Goal: Task Accomplishment & Management: Manage account settings

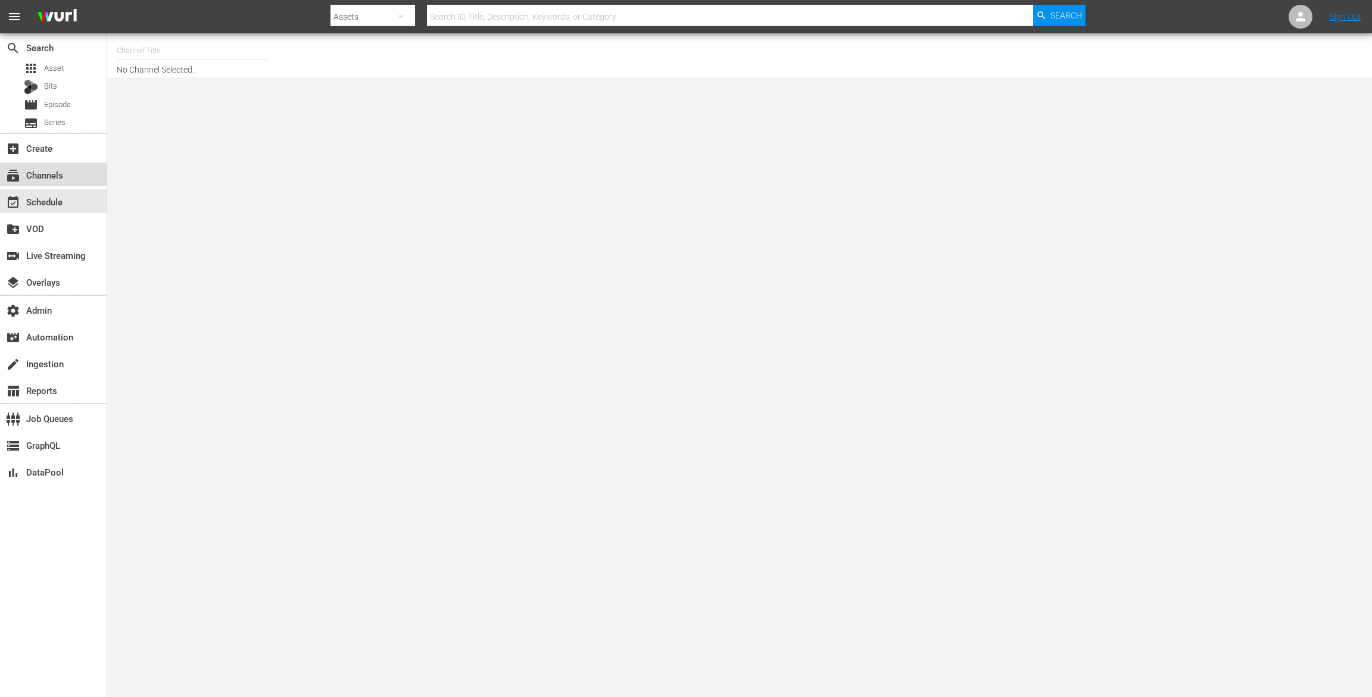
click at [71, 175] on div "subscriptions Channels" at bounding box center [53, 175] width 107 height 24
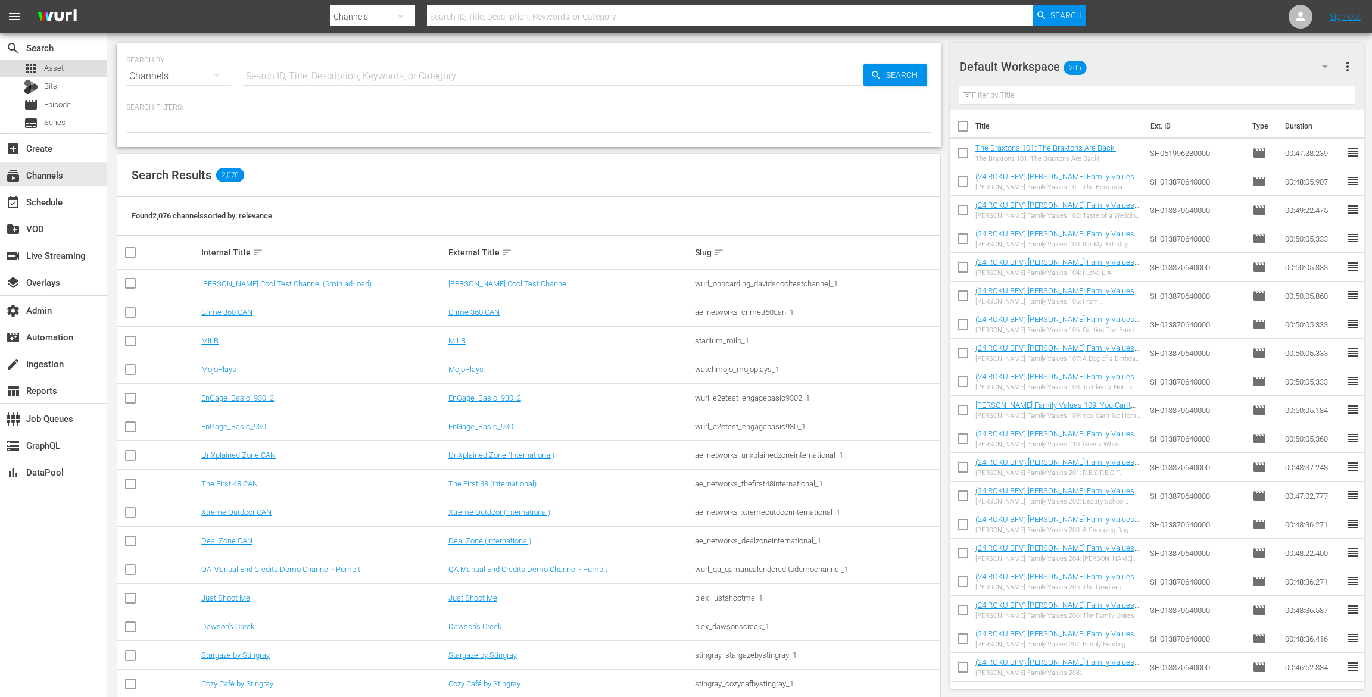
click at [66, 64] on div "apps Asset" at bounding box center [53, 68] width 107 height 17
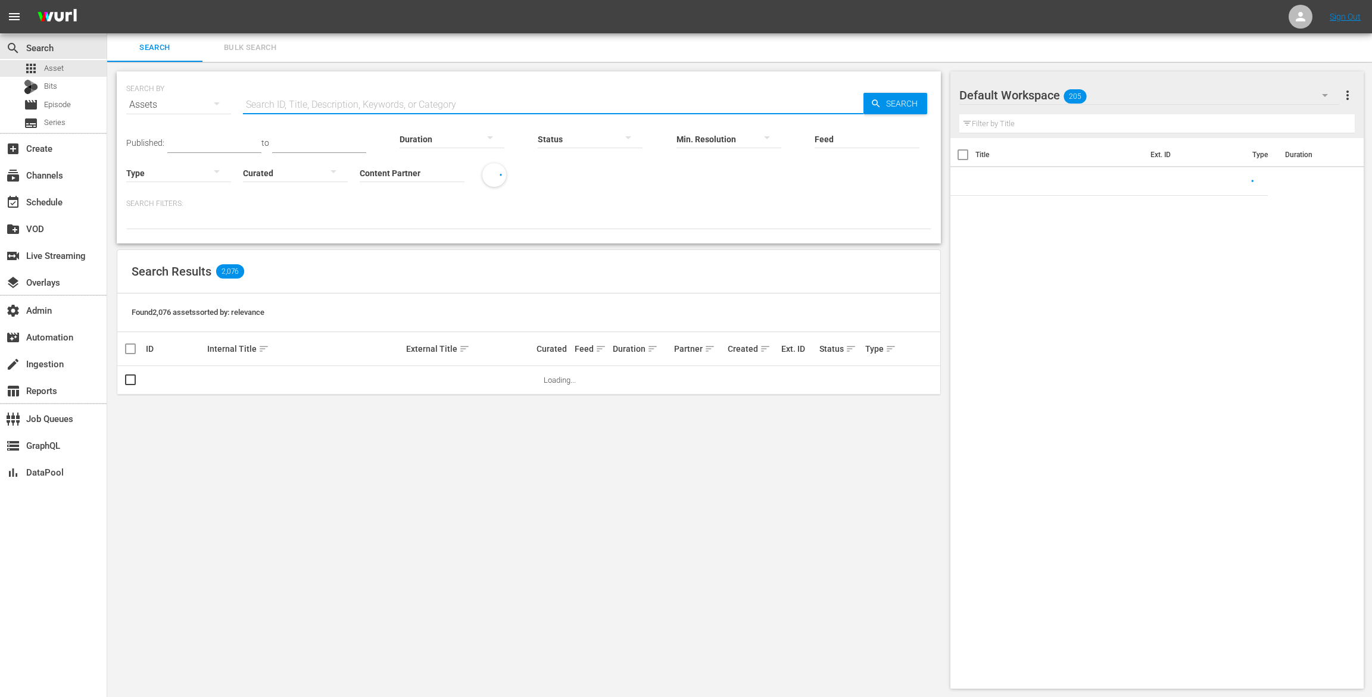
click at [328, 99] on input "text" at bounding box center [553, 105] width 620 height 29
paste input "AMCNVR0000005578"
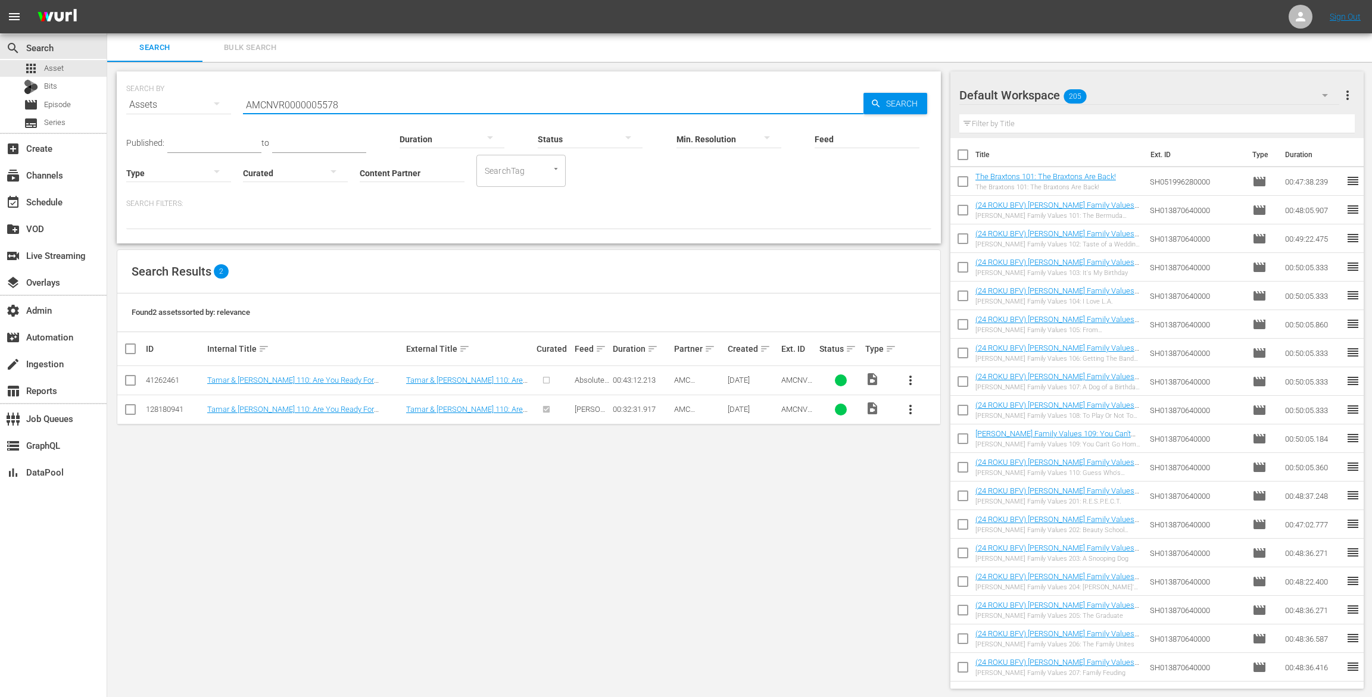
drag, startPoint x: 346, startPoint y: 107, endPoint x: 211, endPoint y: 93, distance: 135.9
click at [211, 93] on div "SEARCH BY Search By Assets Search ID, Title, Description, Keywords, or Category…" at bounding box center [528, 97] width 805 height 43
paste input "TAMAR AND [PERSON_NAME] S1 EP10"
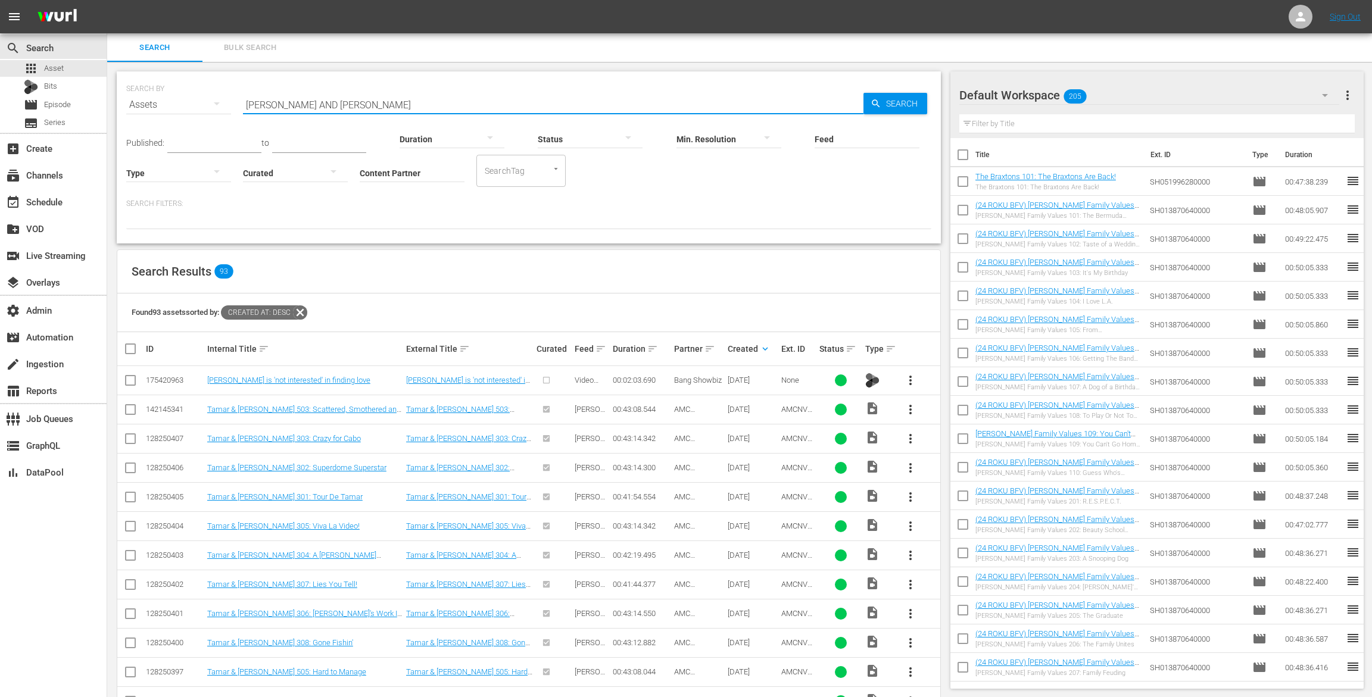
click at [361, 111] on input "[PERSON_NAME] AND [PERSON_NAME]" at bounding box center [553, 105] width 620 height 29
paste input "AMCNVR0000005578"
drag, startPoint x: 345, startPoint y: 104, endPoint x: 114, endPoint y: 94, distance: 230.7
click at [116, 94] on div "SEARCH BY Search By Assets Search ID, Title, Description, Keywords, or Category…" at bounding box center [528, 531] width 843 height 938
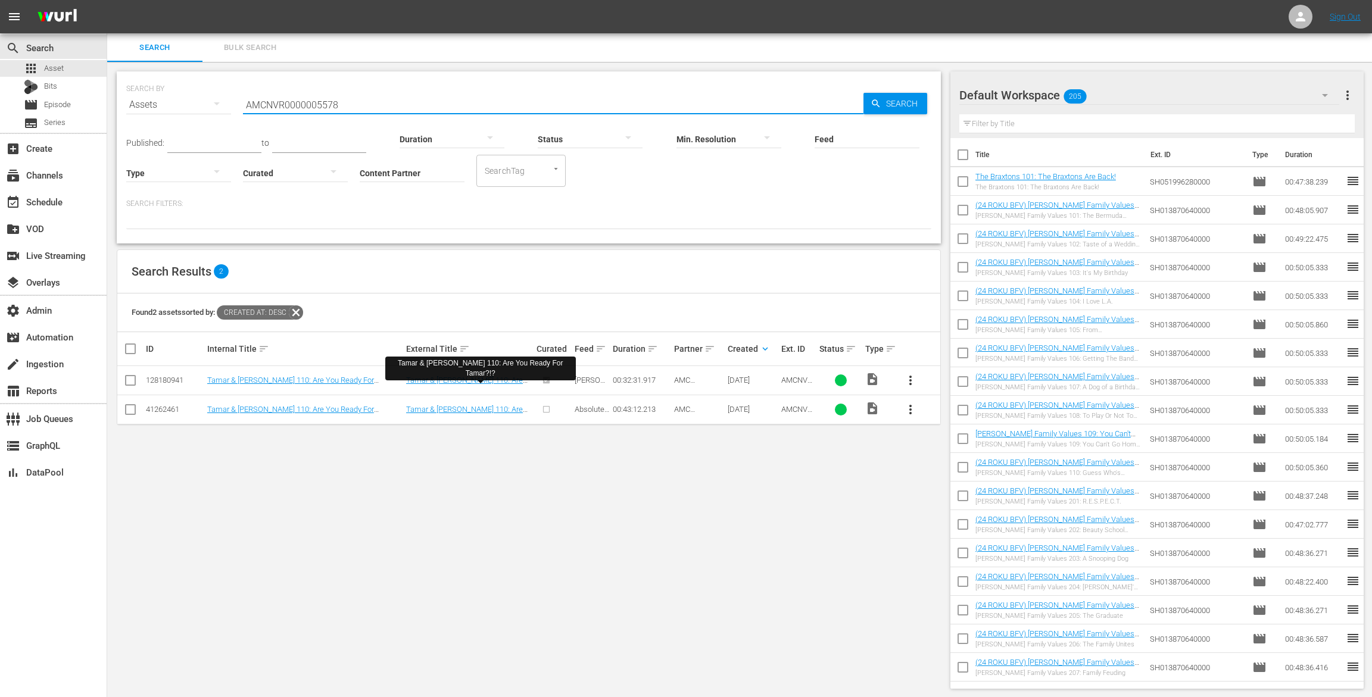
type input "AMCNVR0000005578"
click at [478, 374] on td "Tamar & [PERSON_NAME] 110: Are You Ready For Tamar?!?" at bounding box center [469, 380] width 130 height 29
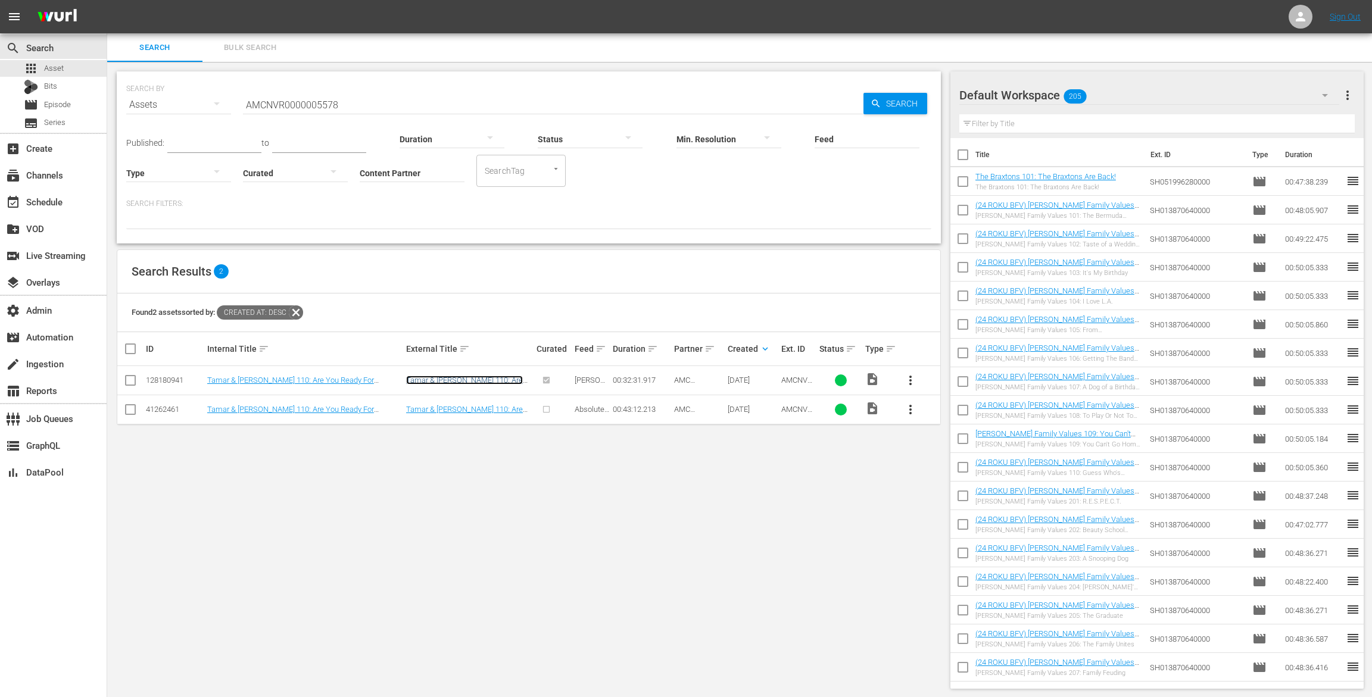
click at [477, 379] on link "Tamar & [PERSON_NAME] 110: Are You Ready For Tamar?!?" at bounding box center [464, 385] width 117 height 18
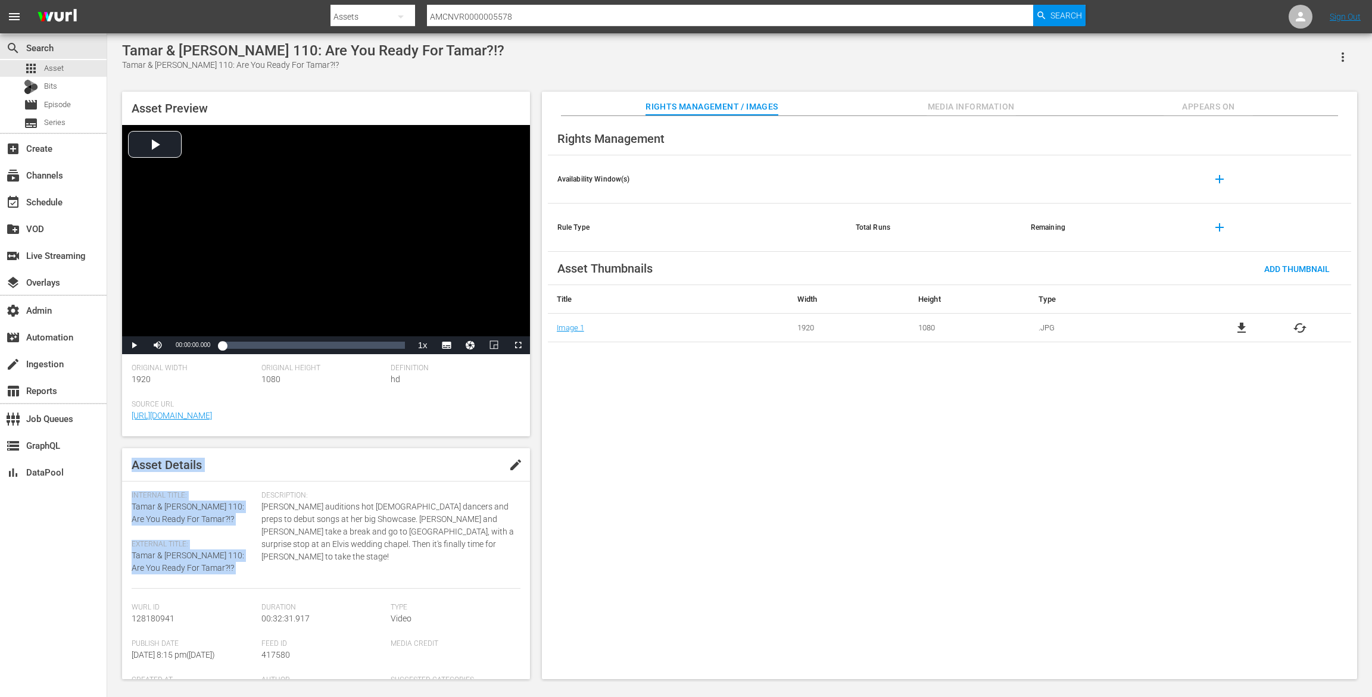
drag, startPoint x: 531, startPoint y: 473, endPoint x: 529, endPoint y: 484, distance: 10.3
click at [529, 484] on div "Asset Preview Video Player is loading. Play Video Play Mute Current Time 00:00:…" at bounding box center [739, 380] width 1247 height 588
click at [978, 99] on span "Media Information" at bounding box center [971, 106] width 89 height 15
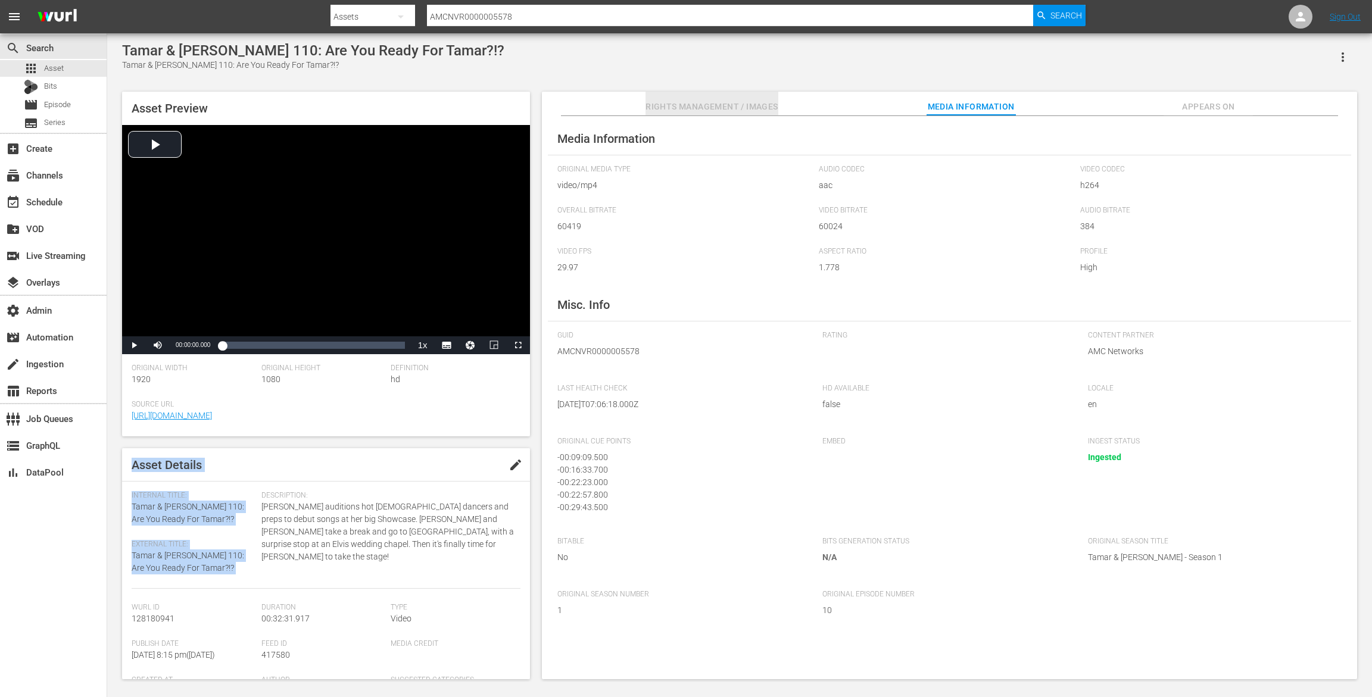
click at [650, 104] on span "Rights Management / Images" at bounding box center [712, 106] width 132 height 15
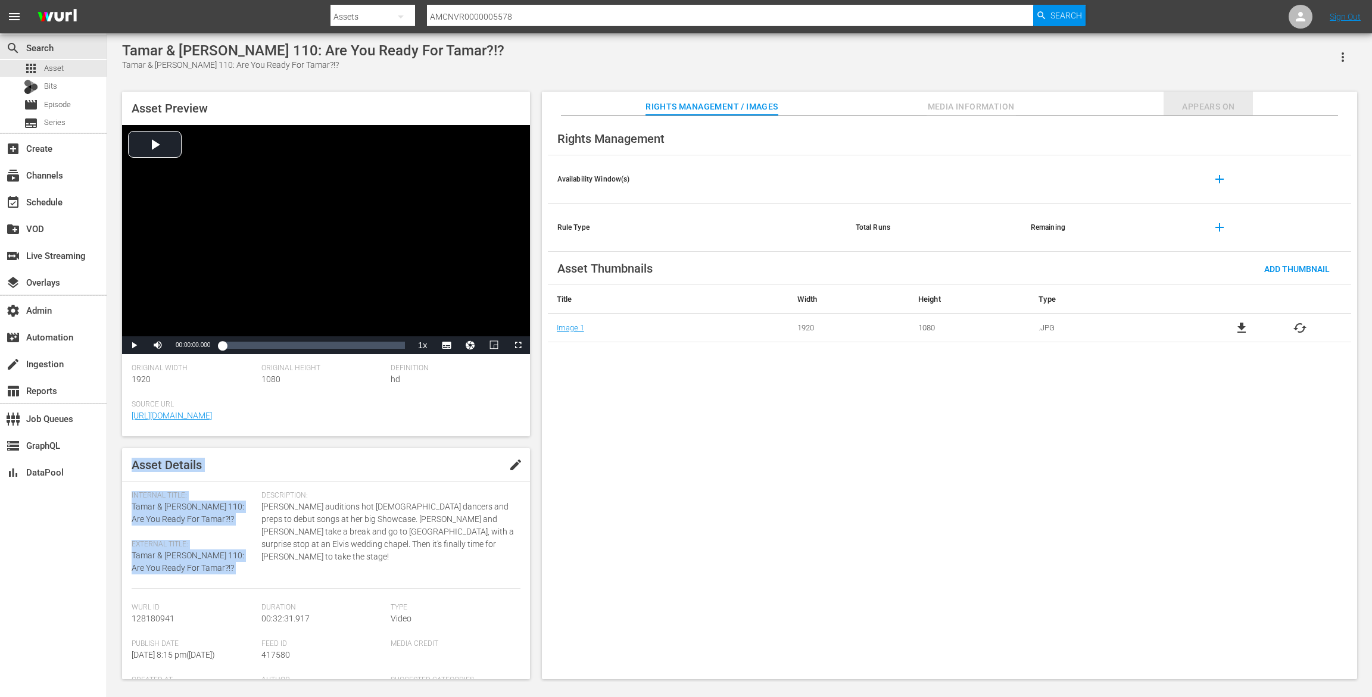
click at [1194, 110] on span "Appears On" at bounding box center [1208, 106] width 89 height 15
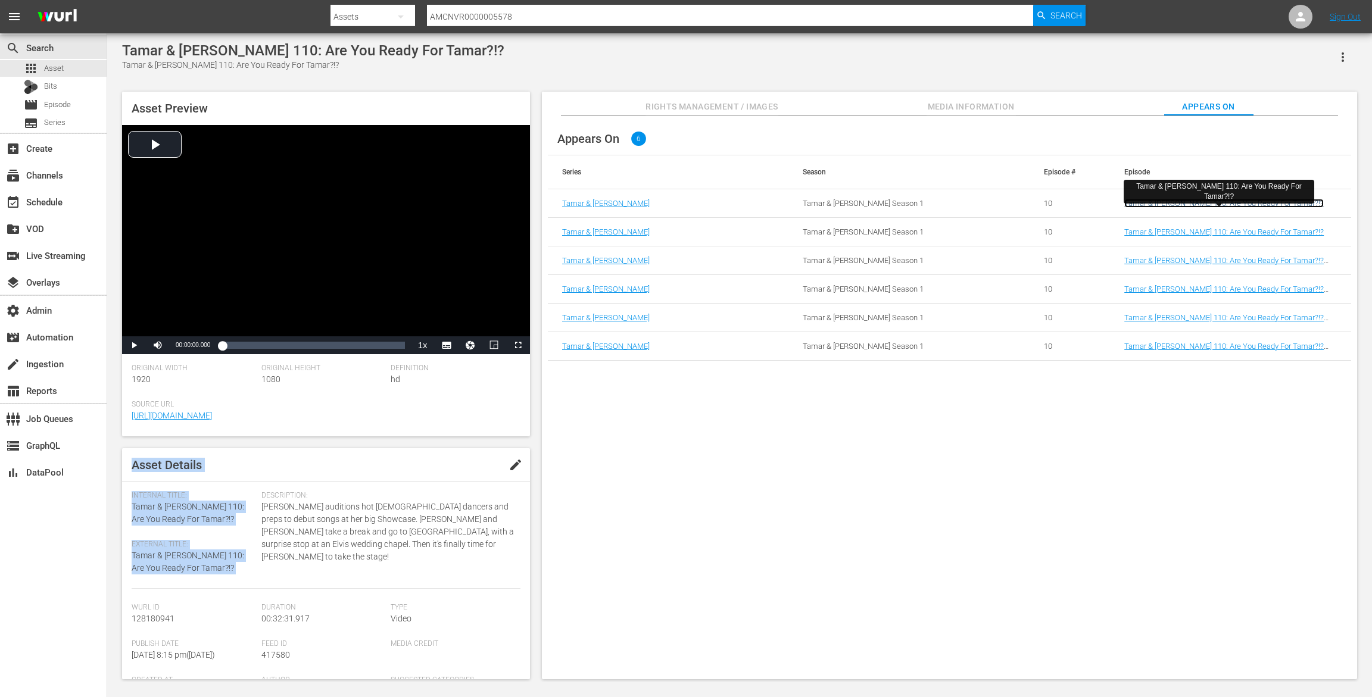
click at [1158, 204] on link "Tamar & [PERSON_NAME] 110: Are You Ready For Tamar?!?" at bounding box center [1223, 203] width 199 height 9
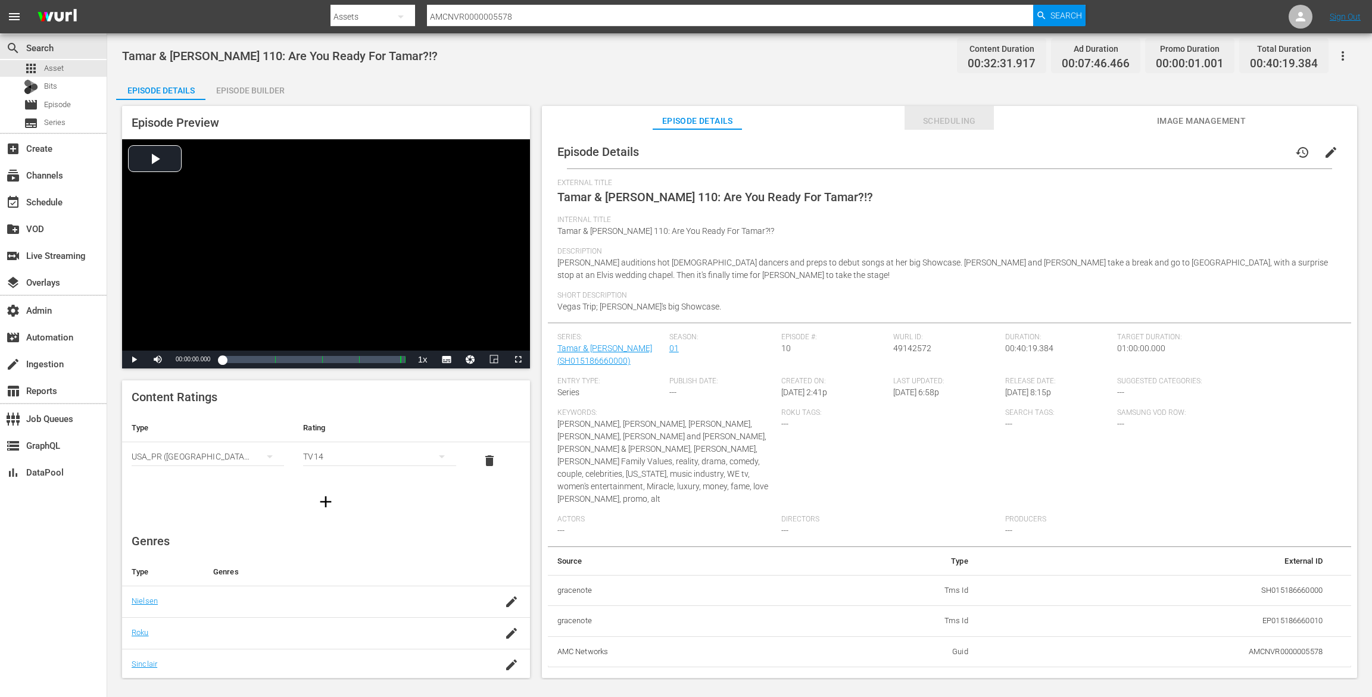
click at [930, 119] on span "Scheduling" at bounding box center [949, 121] width 89 height 15
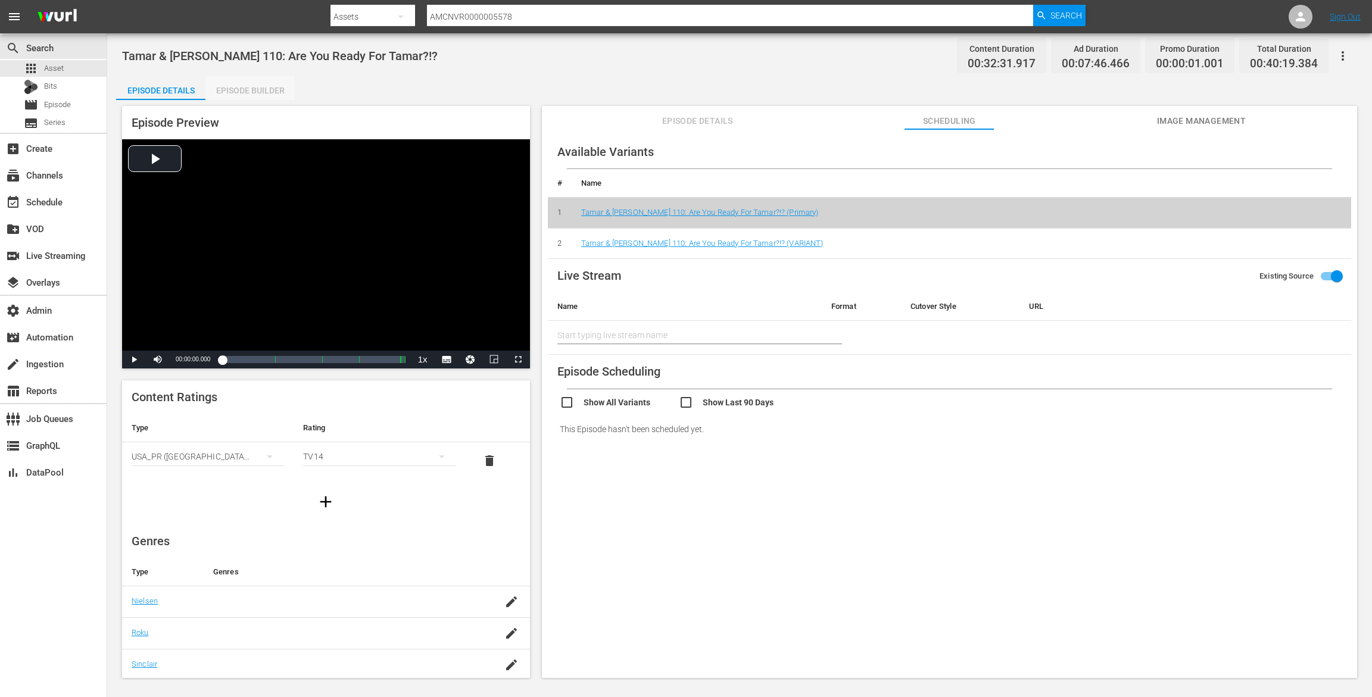
click at [288, 91] on div "Episode Builder" at bounding box center [249, 90] width 89 height 29
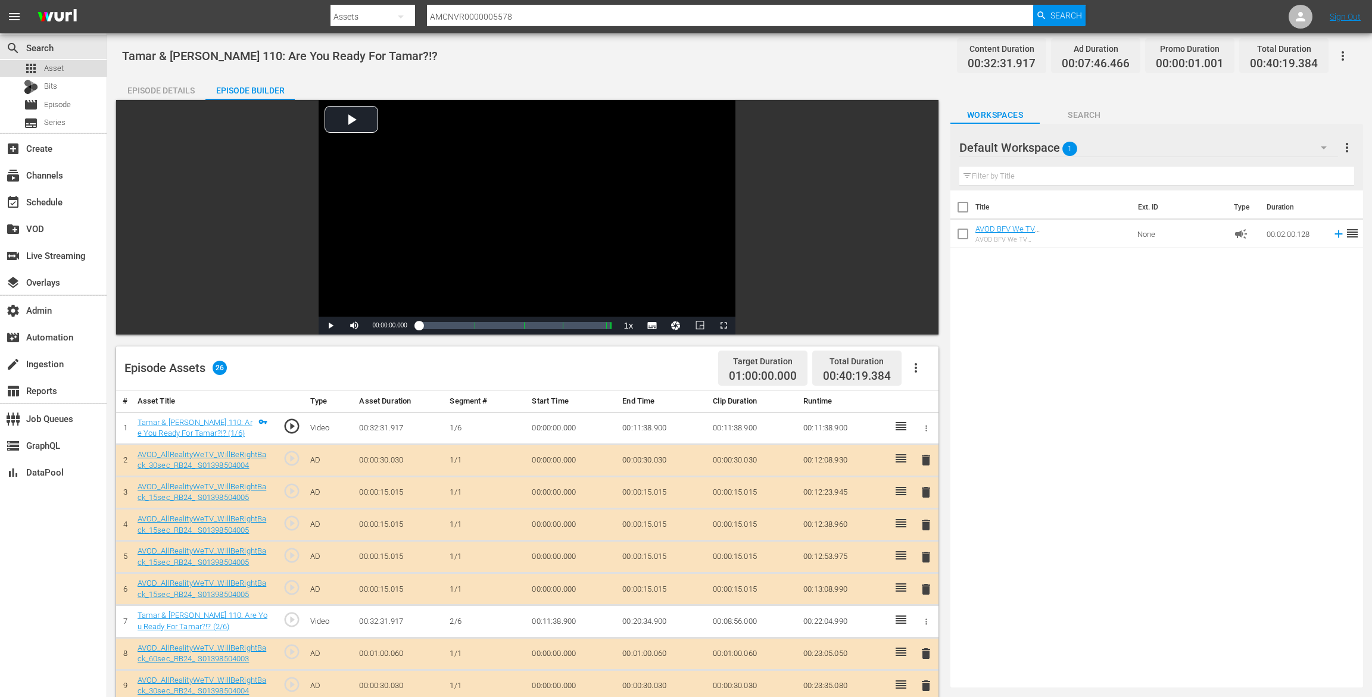
click at [55, 66] on span "Asset" at bounding box center [54, 69] width 20 height 12
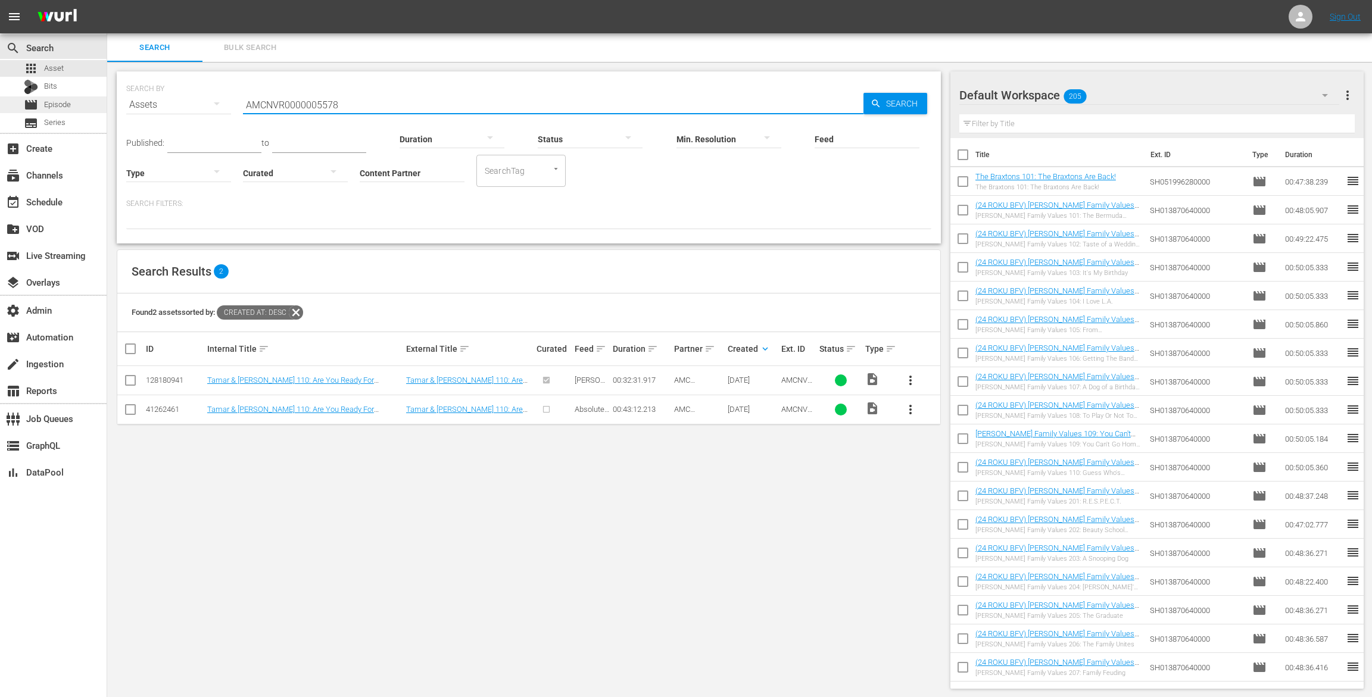
paste input "re You Ready For Tamar?!?"
drag, startPoint x: 358, startPoint y: 103, endPoint x: 91, endPoint y: 97, distance: 268.0
click at [107, 0] on div "search Search apps Asset Bits movie Episode subtitles Series add_box Create sub…" at bounding box center [739, 0] width 1265 height 0
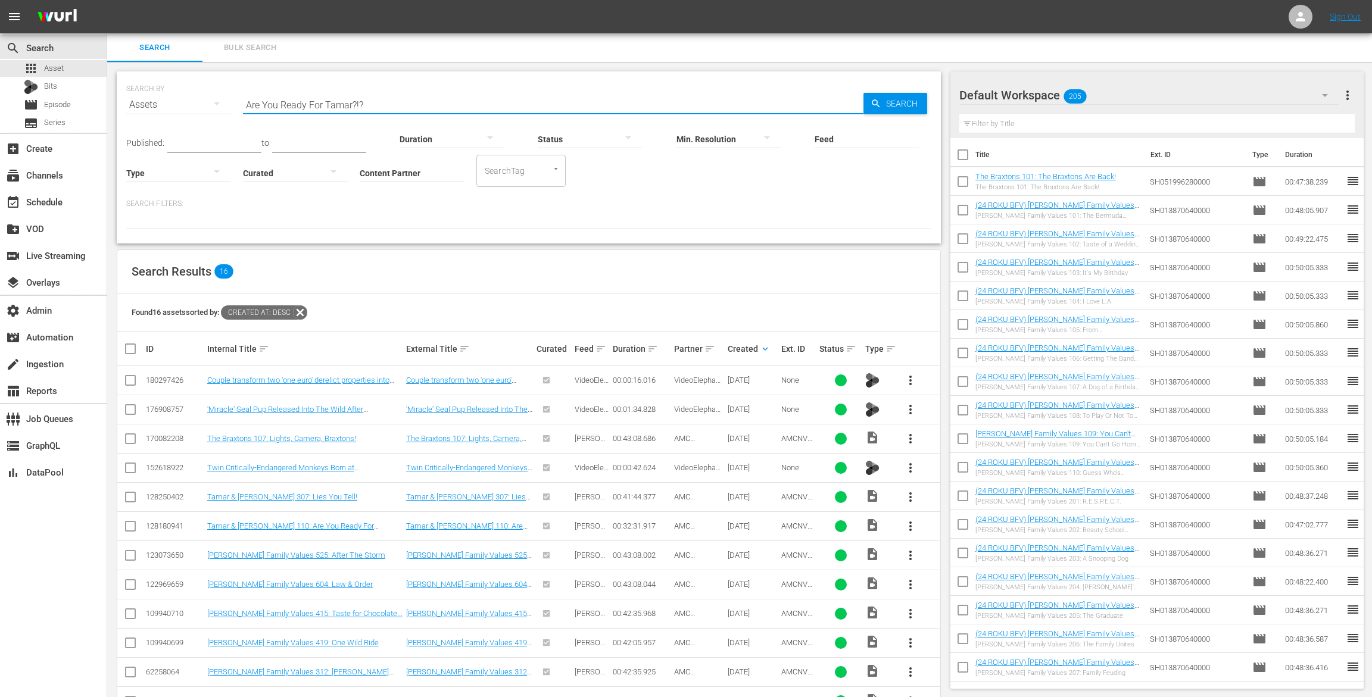
type input "Are You Ready For Tamar?!?"
click at [380, 169] on input "Content Partner" at bounding box center [412, 173] width 105 height 43
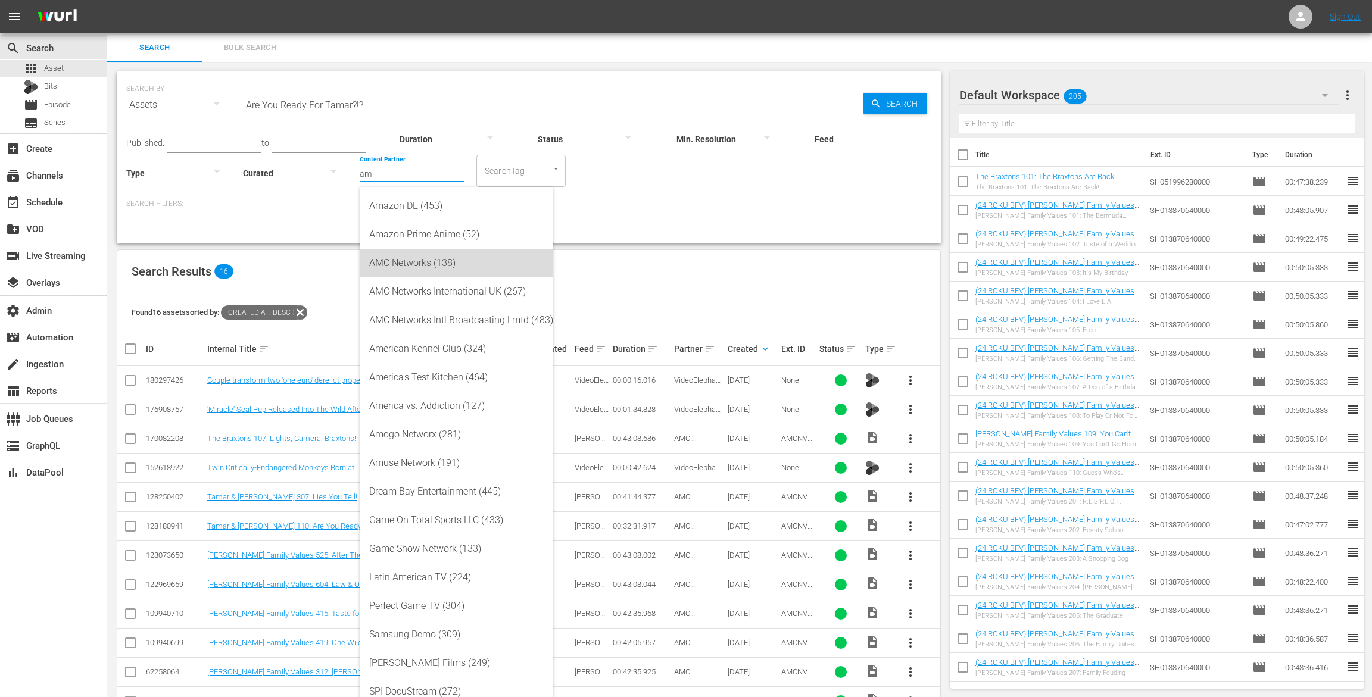
click at [436, 260] on div "AMC Networks (138)" at bounding box center [456, 263] width 174 height 29
type input "AMC Networks (138)"
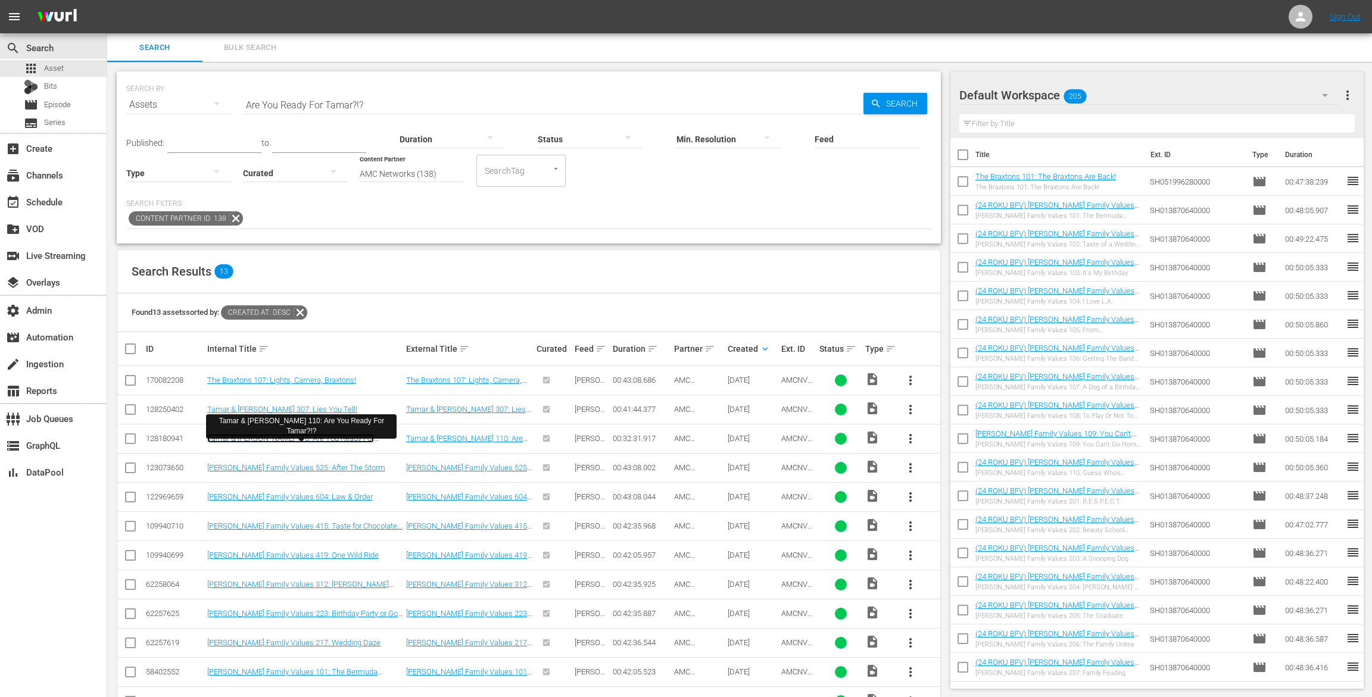
click at [348, 441] on link "Tamar & [PERSON_NAME] 110: Are You Ready For Tamar?!?" at bounding box center [290, 443] width 167 height 18
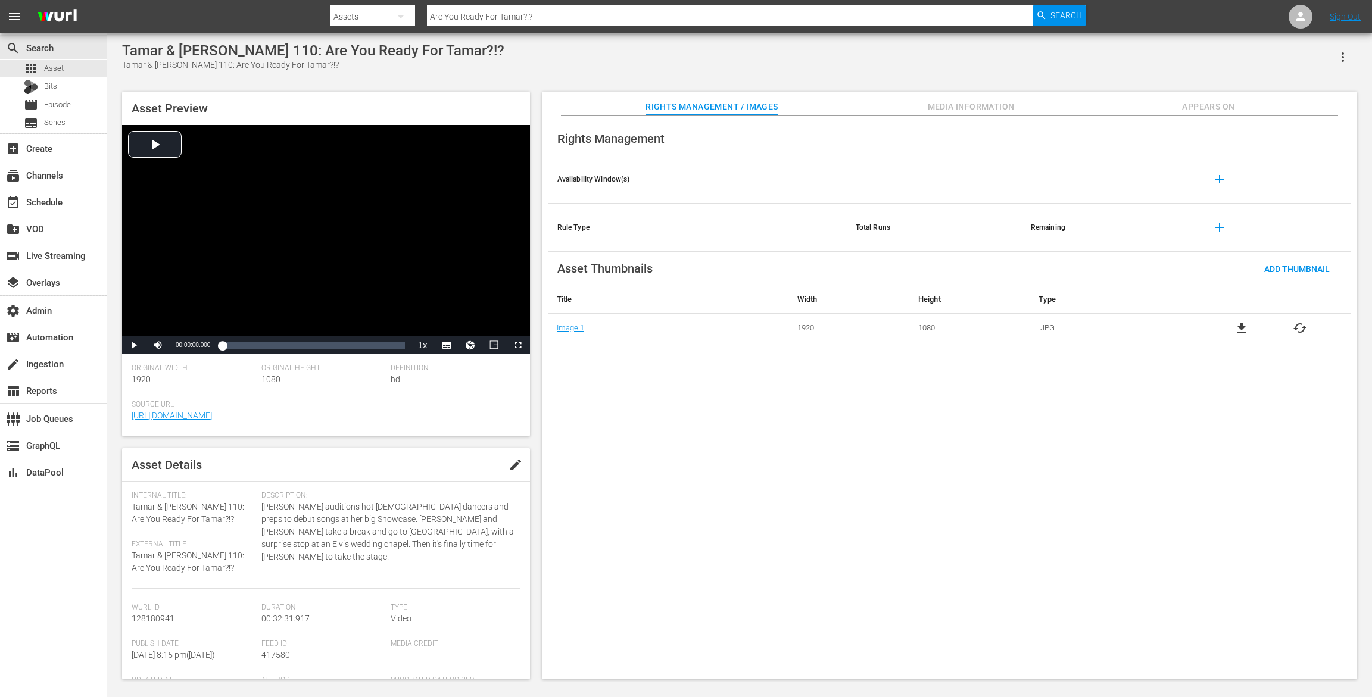
click at [1189, 95] on button "Appears On" at bounding box center [1208, 104] width 89 height 24
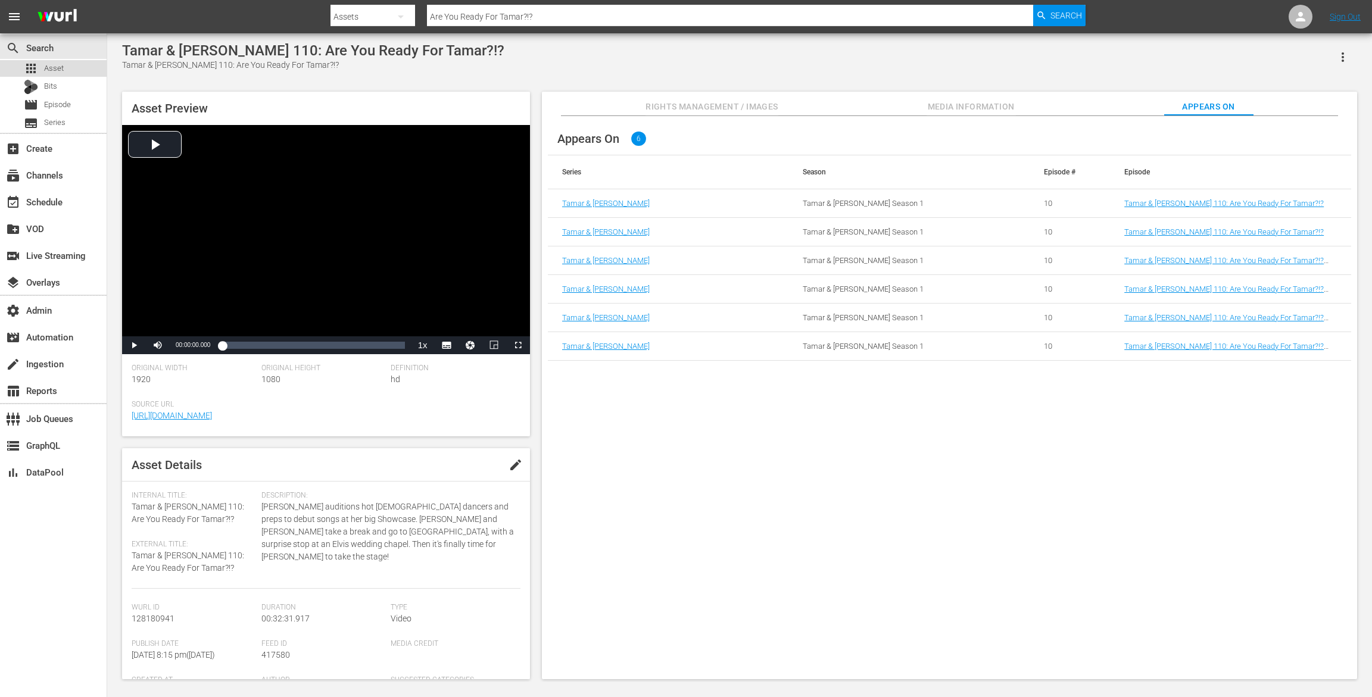
click at [53, 68] on span "Asset" at bounding box center [54, 69] width 20 height 12
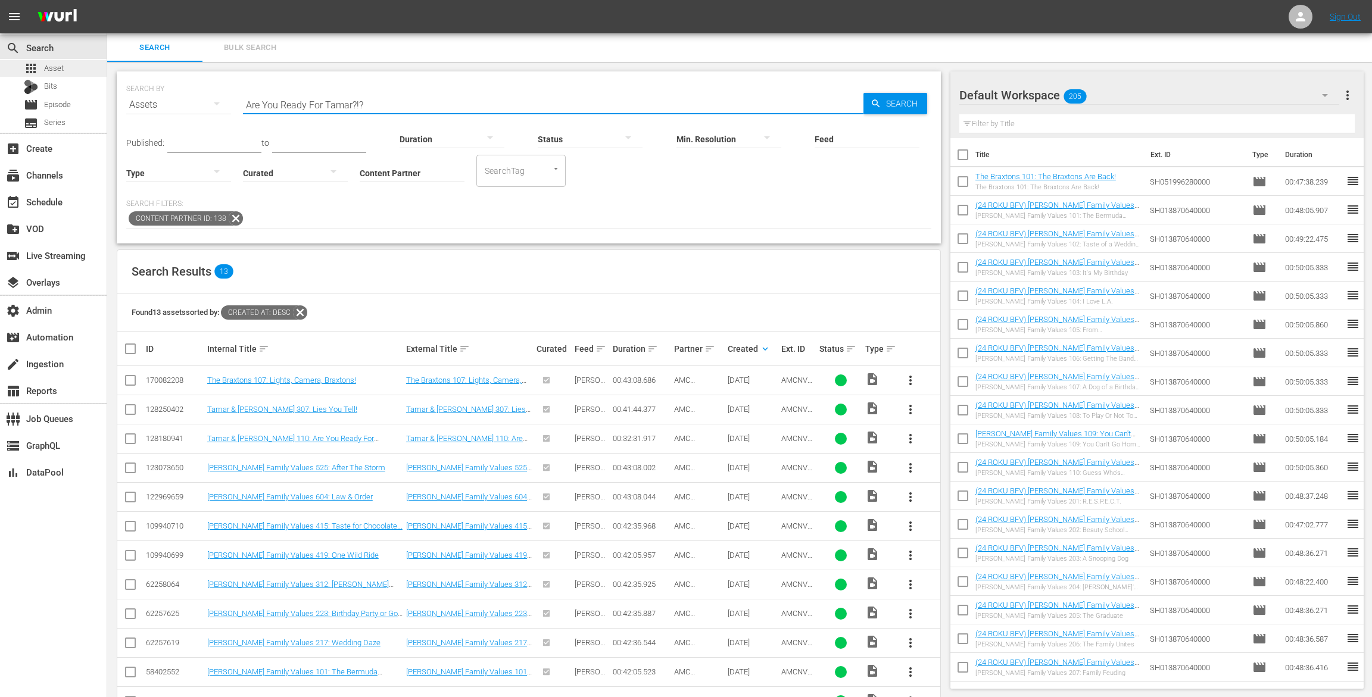
drag, startPoint x: 385, startPoint y: 100, endPoint x: 67, endPoint y: 72, distance: 319.8
click at [107, 0] on div "search Search apps Asset Bits movie Episode subtitles Series add_box Create sub…" at bounding box center [739, 0] width 1265 height 0
paste input "HiAMCNVR0000005578"
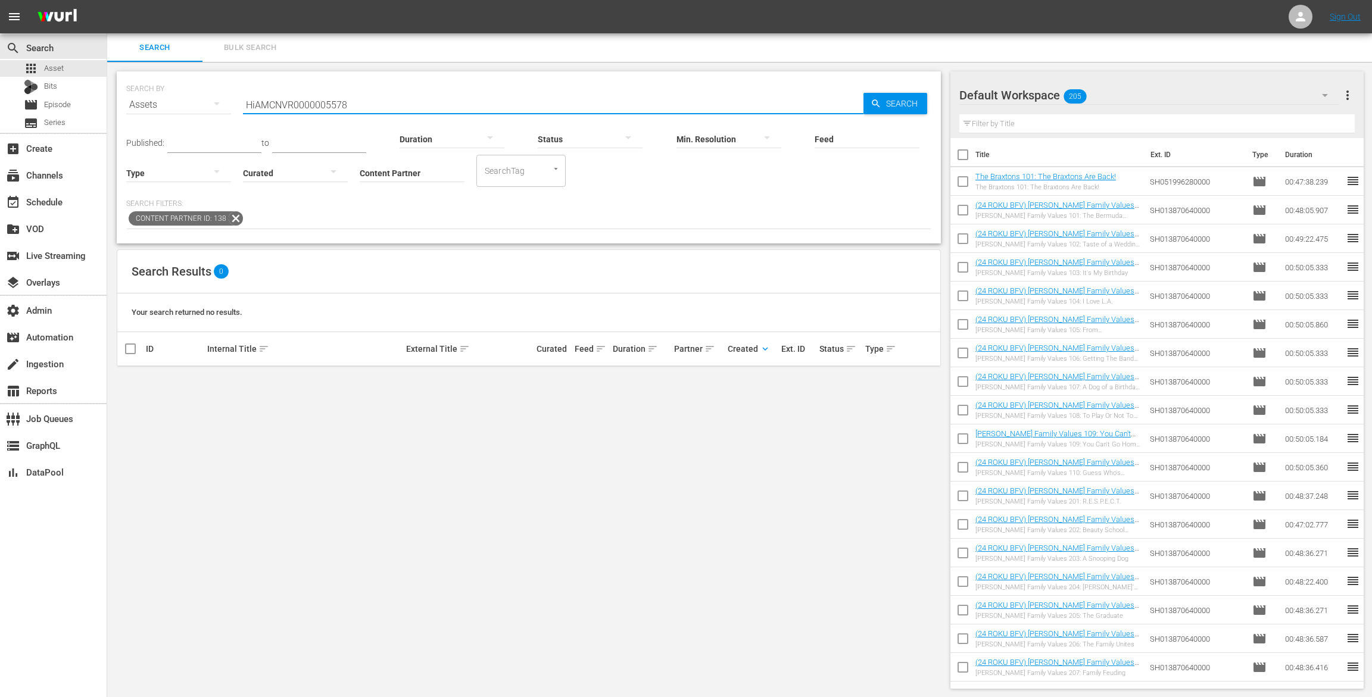
drag, startPoint x: 373, startPoint y: 105, endPoint x: 159, endPoint y: 105, distance: 213.8
click at [159, 105] on div "SEARCH BY Search By Assets Search ID, Title, Description, Keywords, or Category…" at bounding box center [528, 97] width 805 height 43
paste input "text"
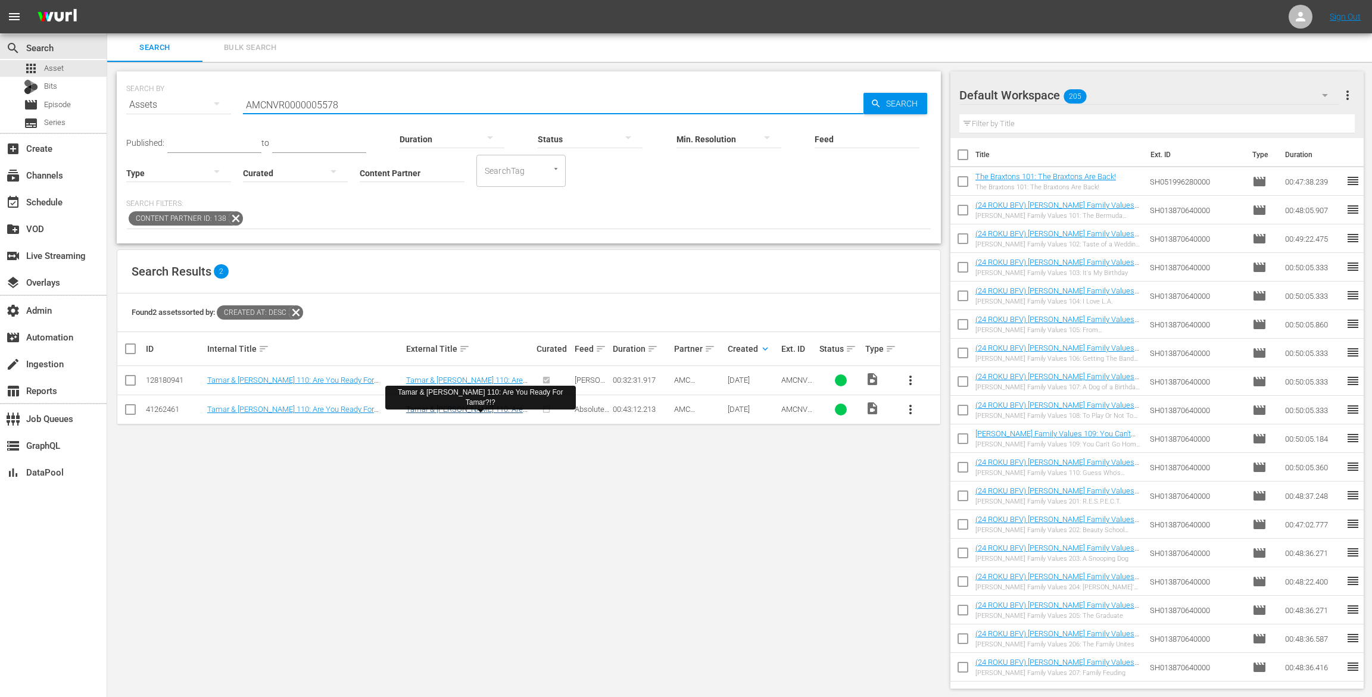
type input "AMCNVR0000005578"
click at [513, 411] on link "Tamar & [PERSON_NAME] 110: Are You Ready For Tamar?!?" at bounding box center [464, 414] width 117 height 18
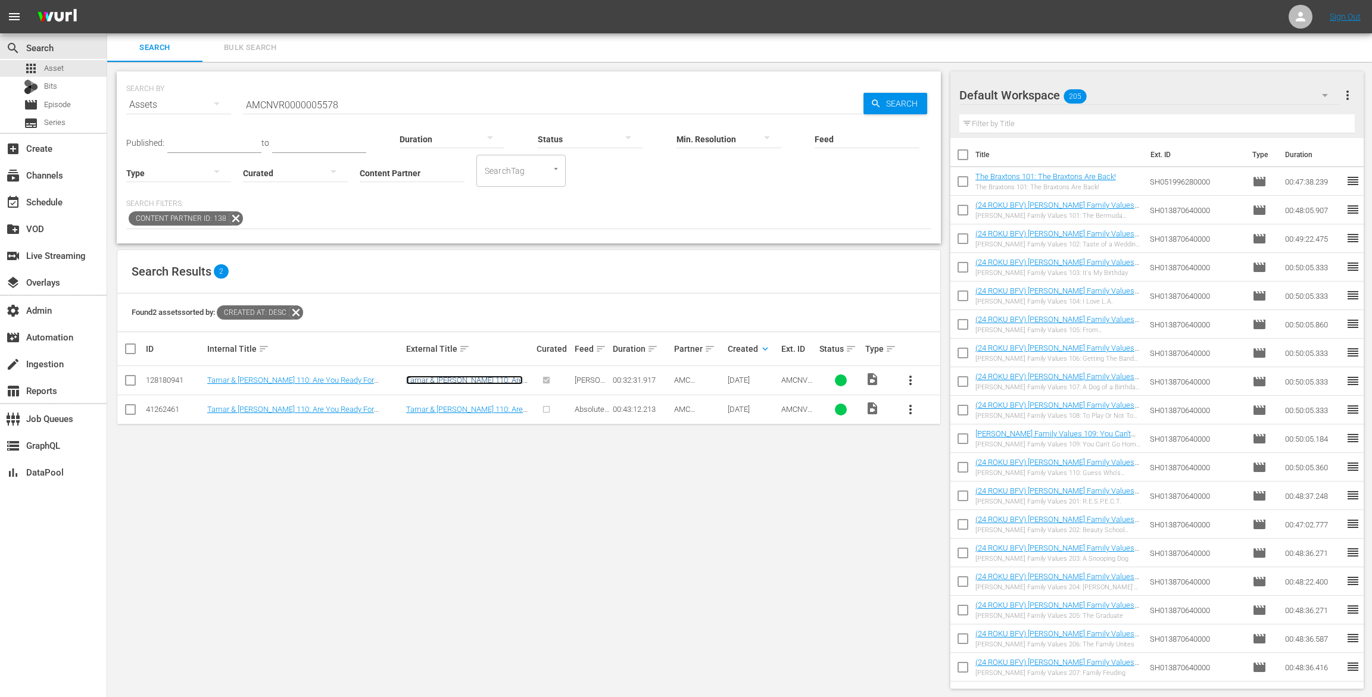
click at [497, 381] on link "Tamar & [PERSON_NAME] 110: Are You Ready For Tamar?!?" at bounding box center [464, 385] width 117 height 18
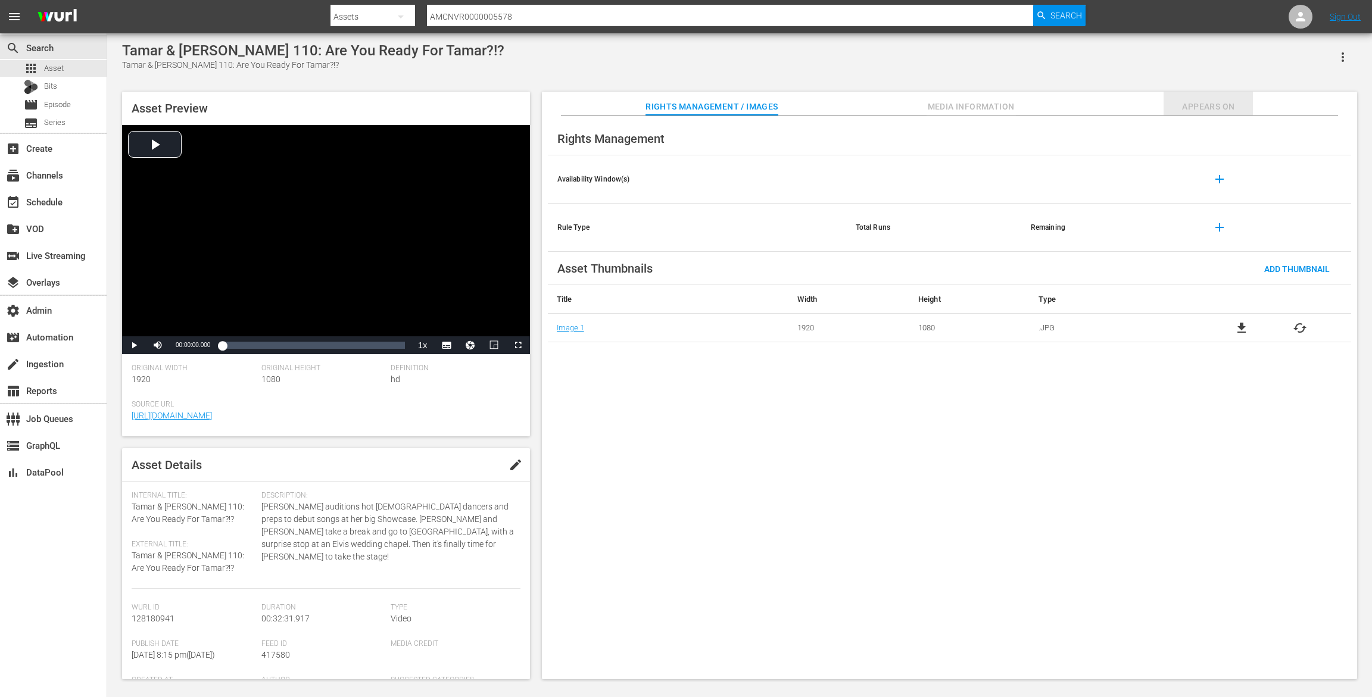
click at [1212, 102] on span "Appears On" at bounding box center [1208, 106] width 89 height 15
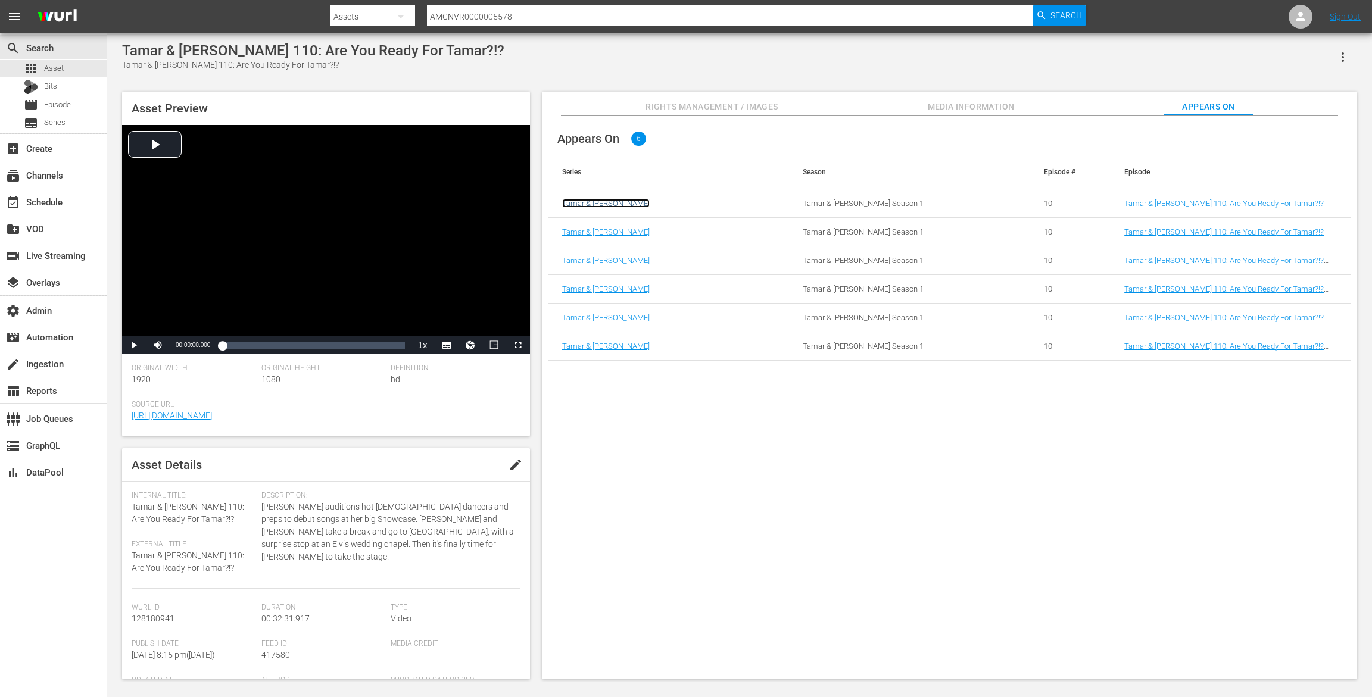
click at [589, 200] on link "Tamar & [PERSON_NAME]" at bounding box center [606, 203] width 88 height 9
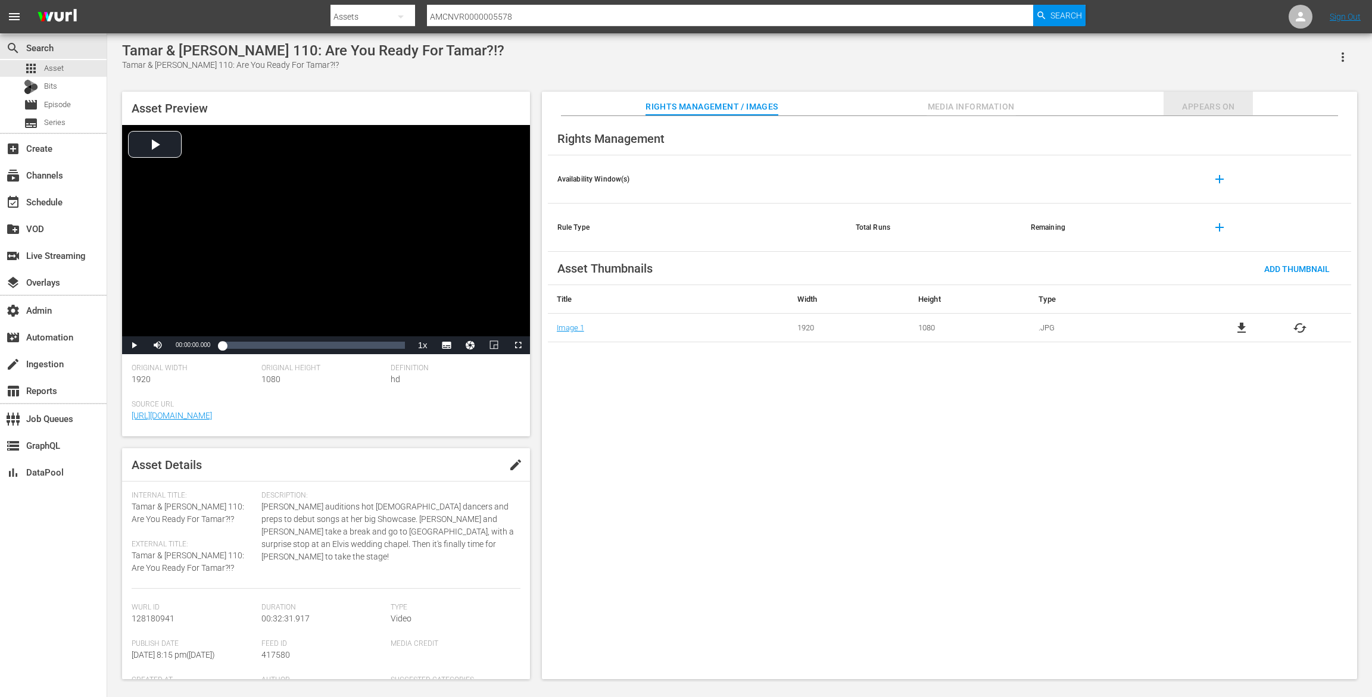
click at [1198, 96] on button "Appears On" at bounding box center [1208, 104] width 89 height 24
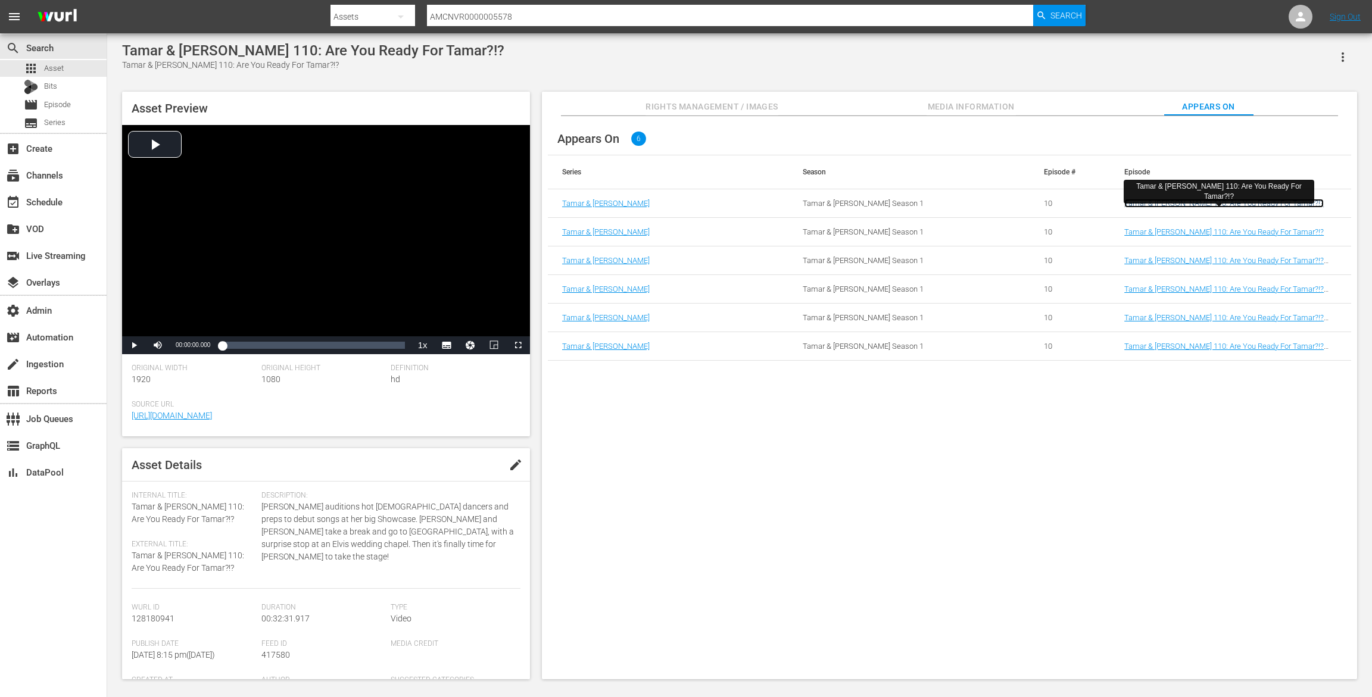
click at [1164, 204] on link "Tamar & [PERSON_NAME] 110: Are You Ready For Tamar?!?" at bounding box center [1223, 203] width 199 height 9
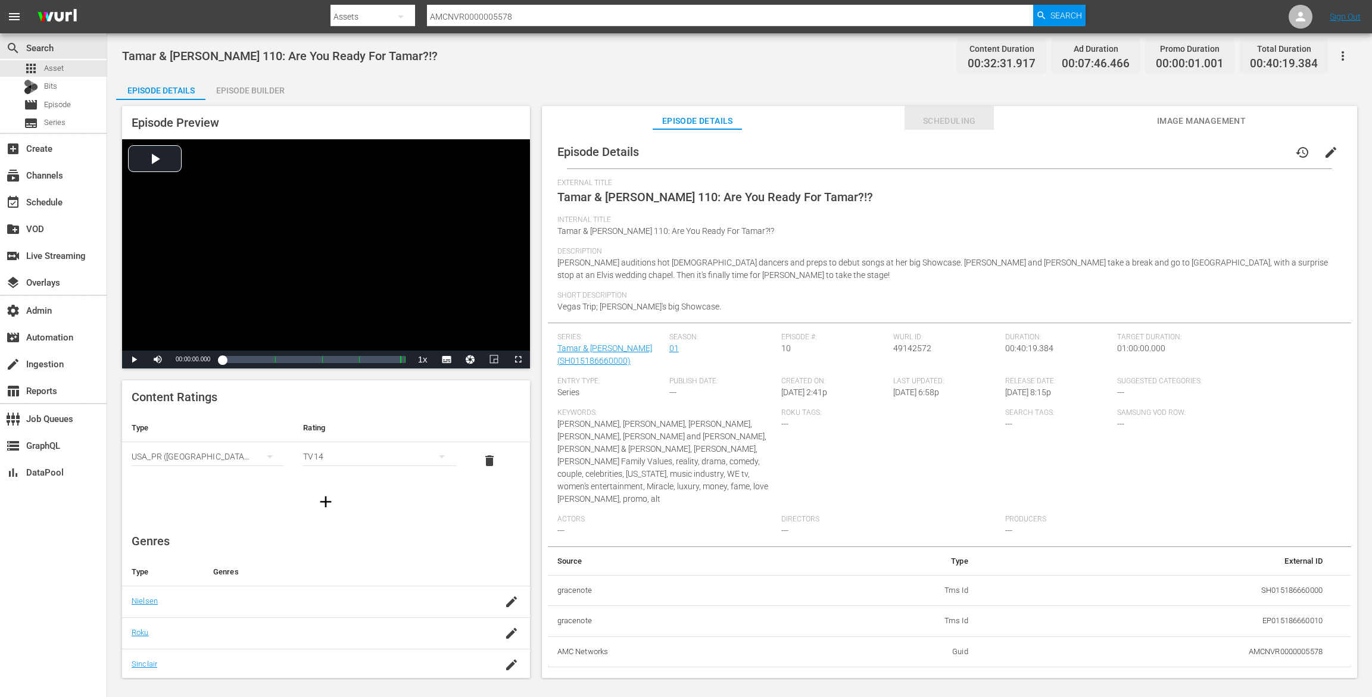
click at [956, 119] on span "Scheduling" at bounding box center [949, 121] width 89 height 15
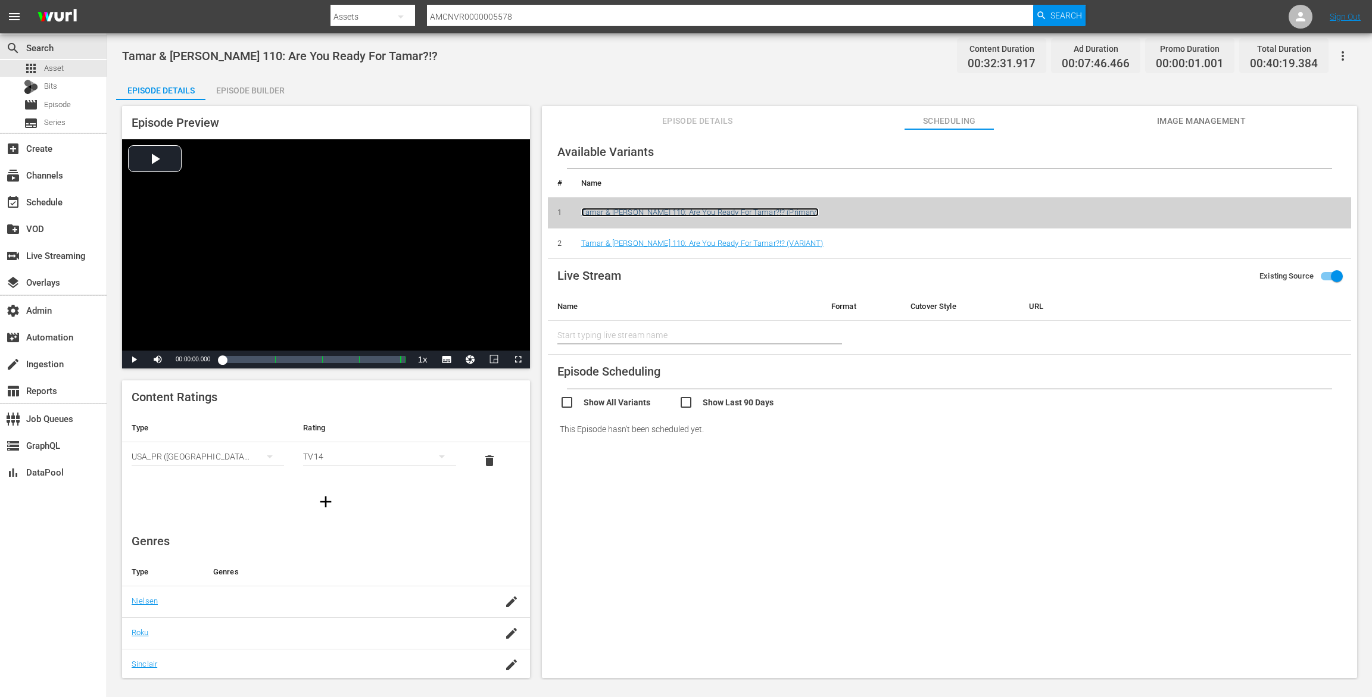
click at [701, 213] on link "Tamar & [PERSON_NAME] 110: Are You Ready For Tamar?!? (Primary)" at bounding box center [700, 212] width 238 height 9
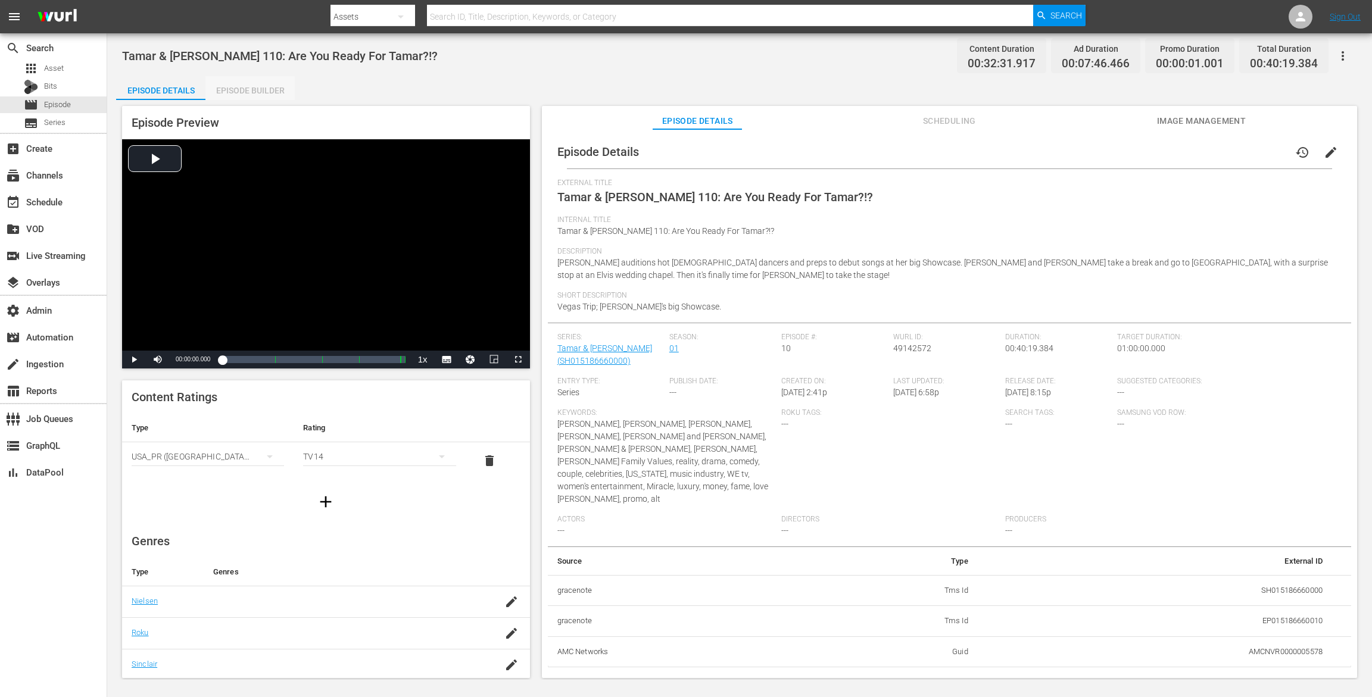
click at [247, 90] on div "Episode Builder" at bounding box center [249, 90] width 89 height 29
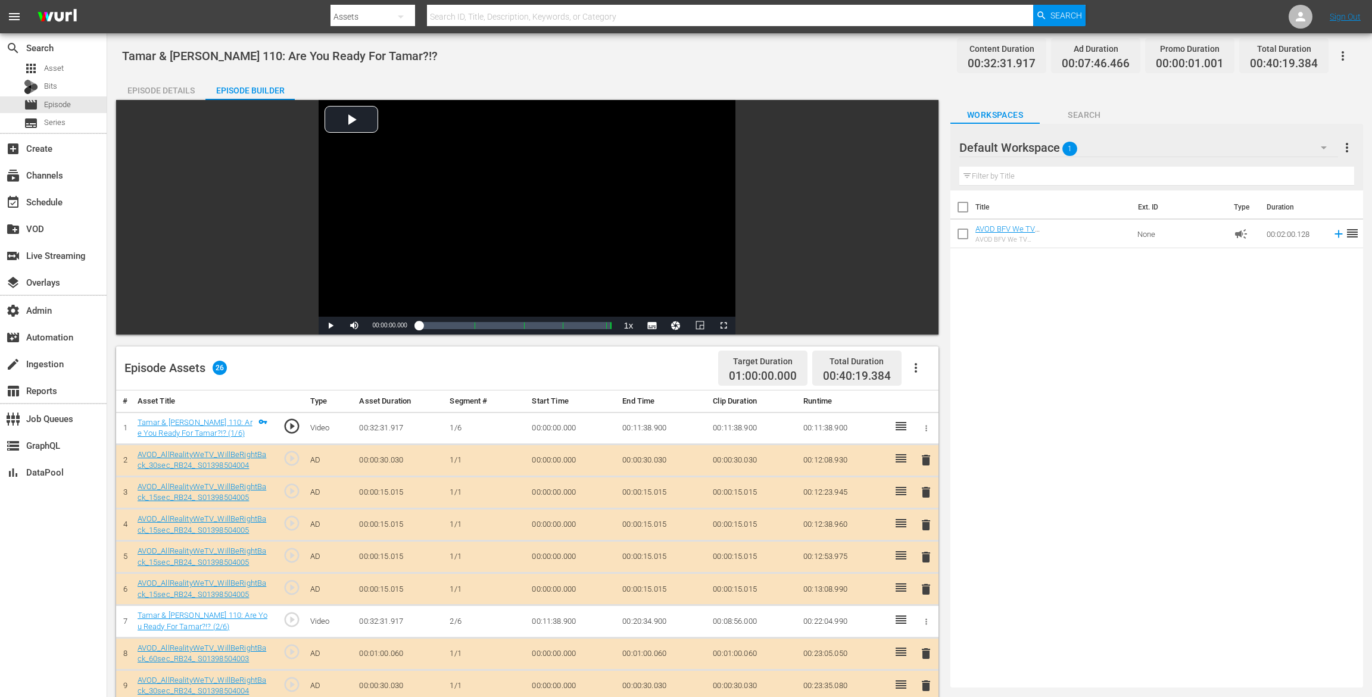
click at [158, 88] on div "Episode Details" at bounding box center [160, 90] width 89 height 29
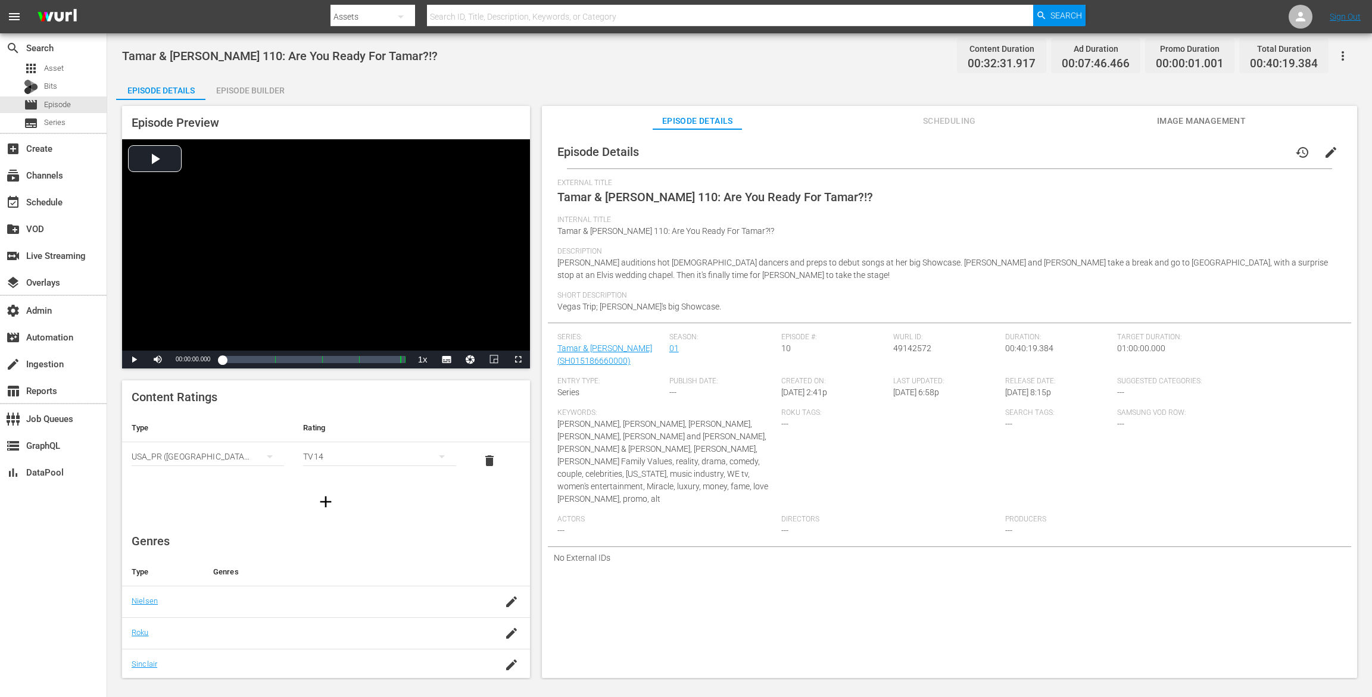
click at [1344, 40] on div "Tamar & Vince 110: Are You Ready For Tamar?!? Content Duration 00:32:31.917 Ad …" at bounding box center [739, 356] width 1265 height 647
click at [1346, 58] on icon "button" at bounding box center [1343, 56] width 14 height 14
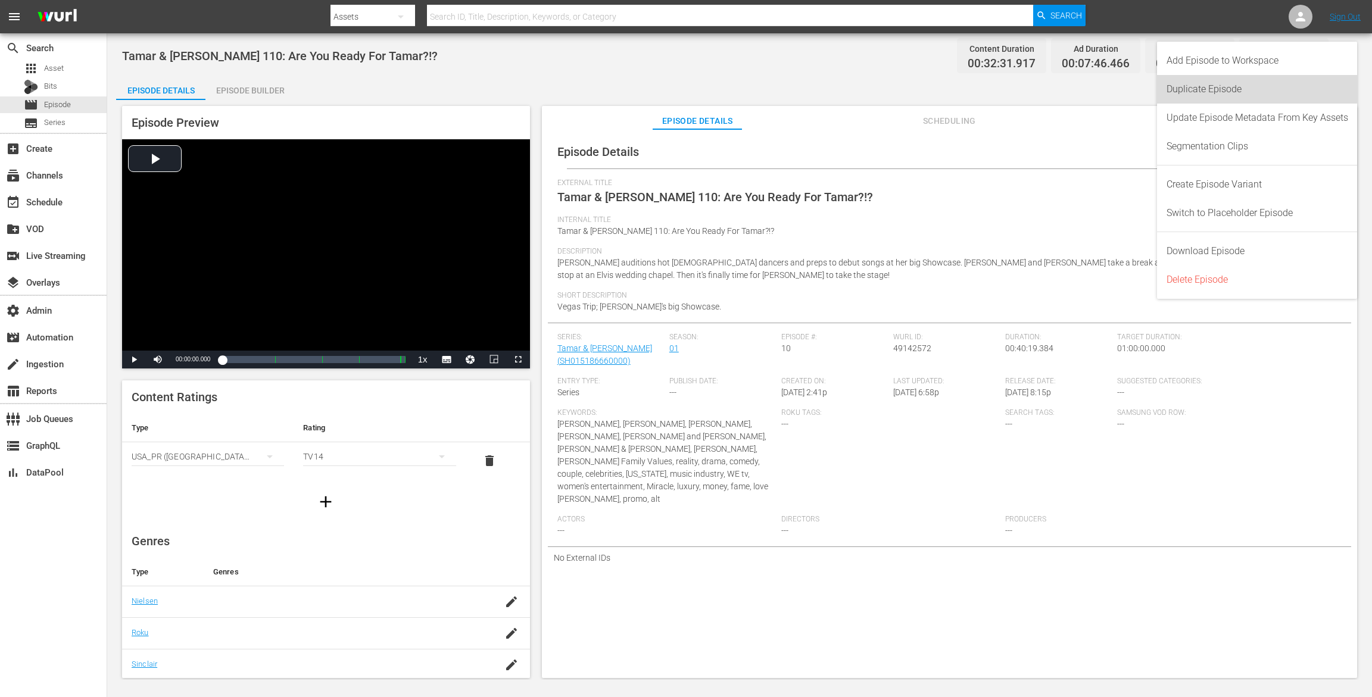
click at [1197, 88] on div "Duplicate Episode" at bounding box center [1258, 89] width 182 height 29
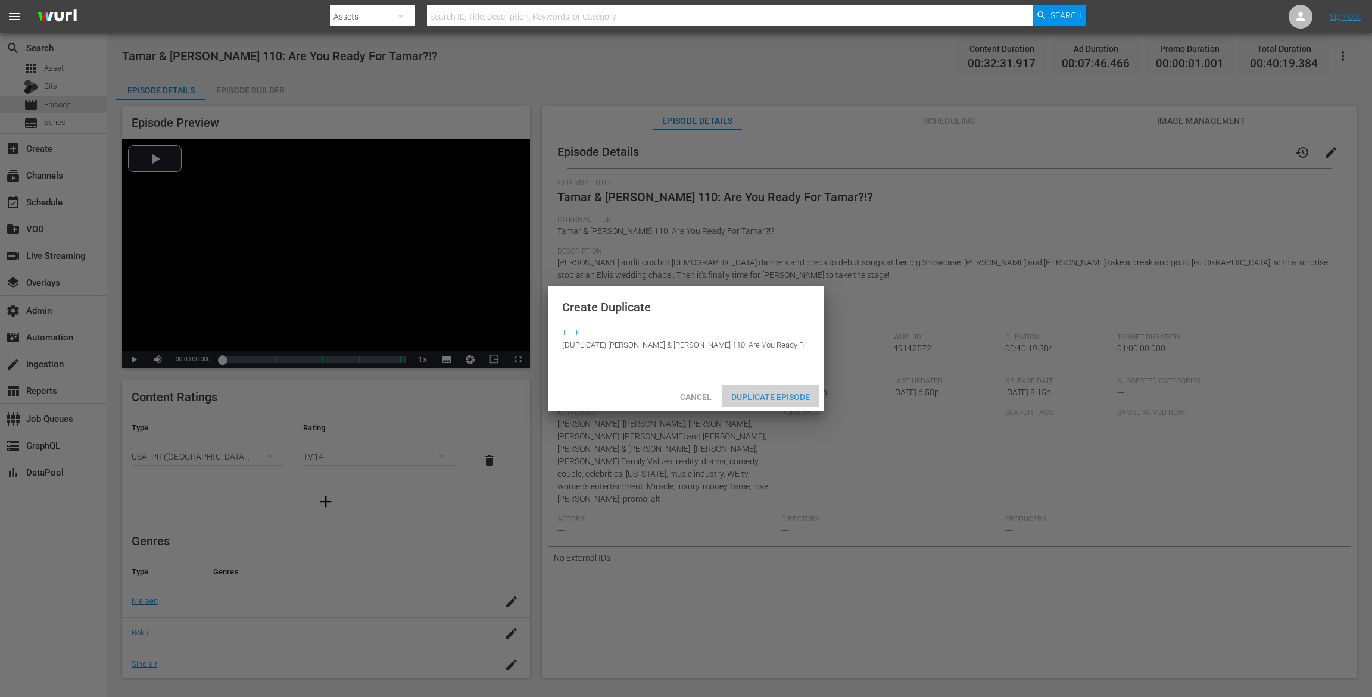
click at [802, 398] on span "Duplicate Episode" at bounding box center [771, 397] width 98 height 10
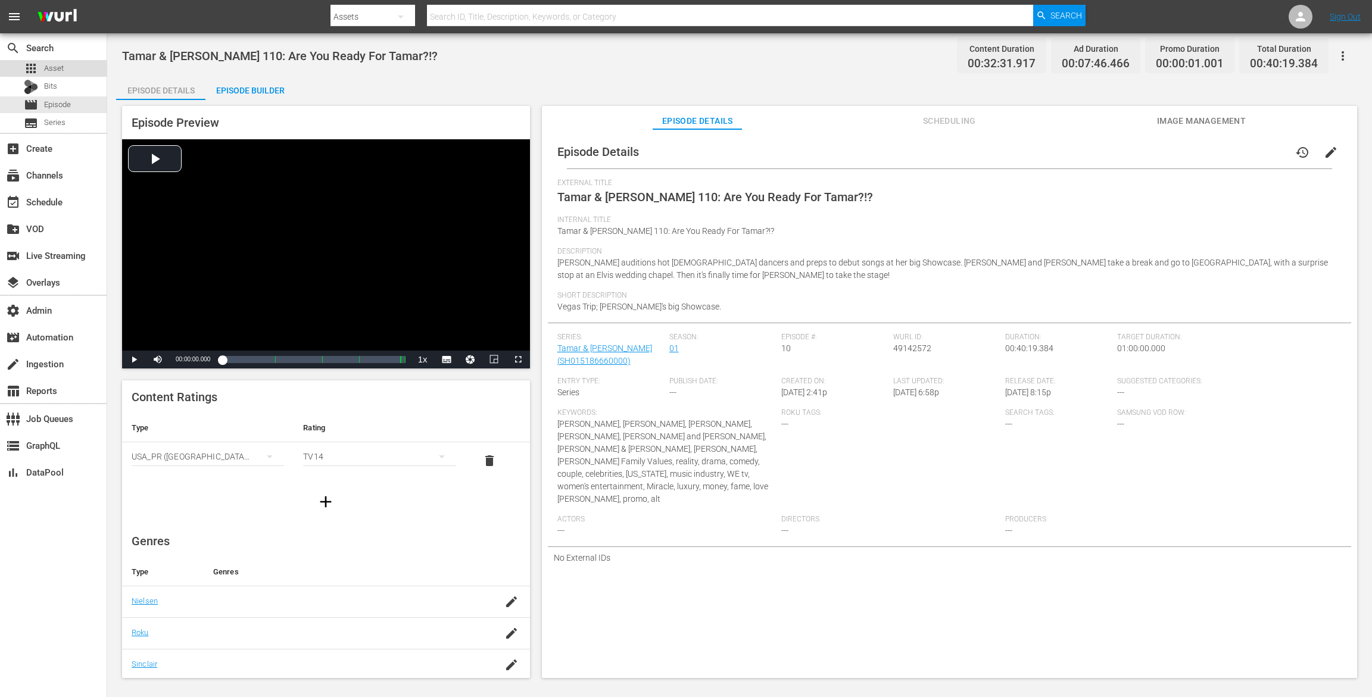
click at [71, 66] on div "apps Asset" at bounding box center [53, 68] width 107 height 17
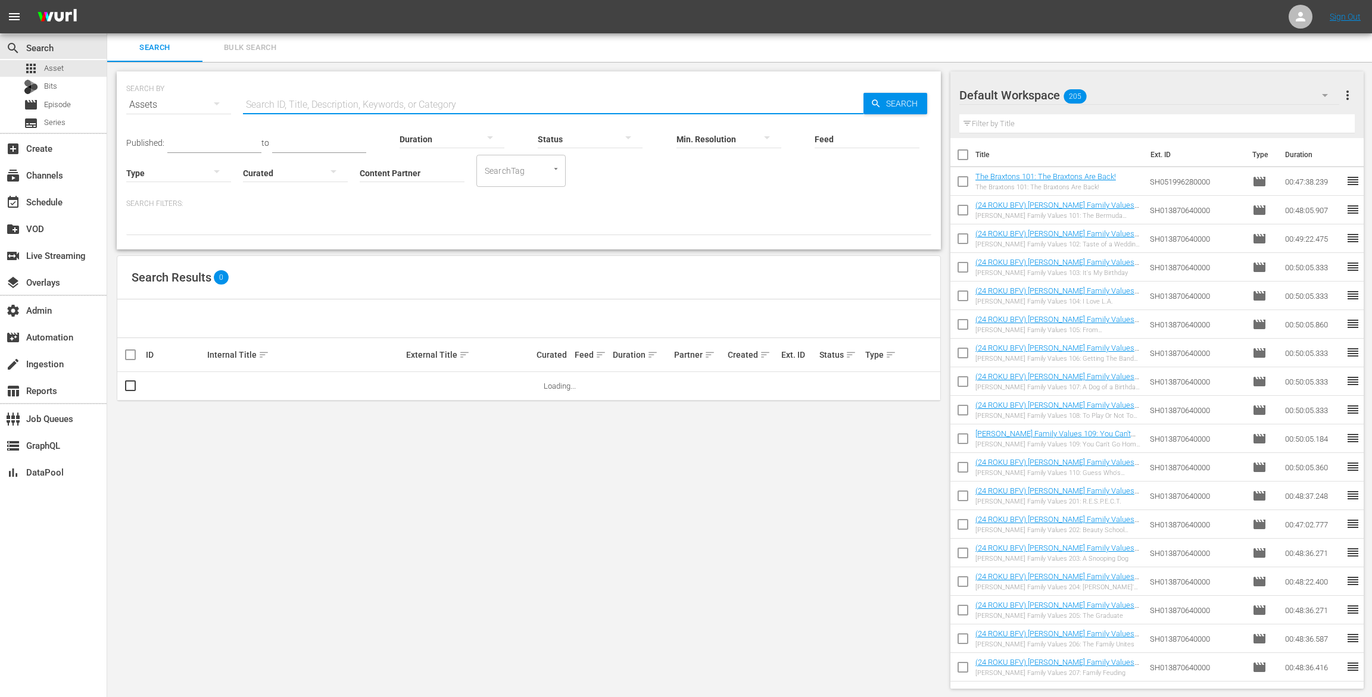
click at [330, 96] on input "text" at bounding box center [553, 105] width 620 height 29
paste input "AMCNVR0000005578"
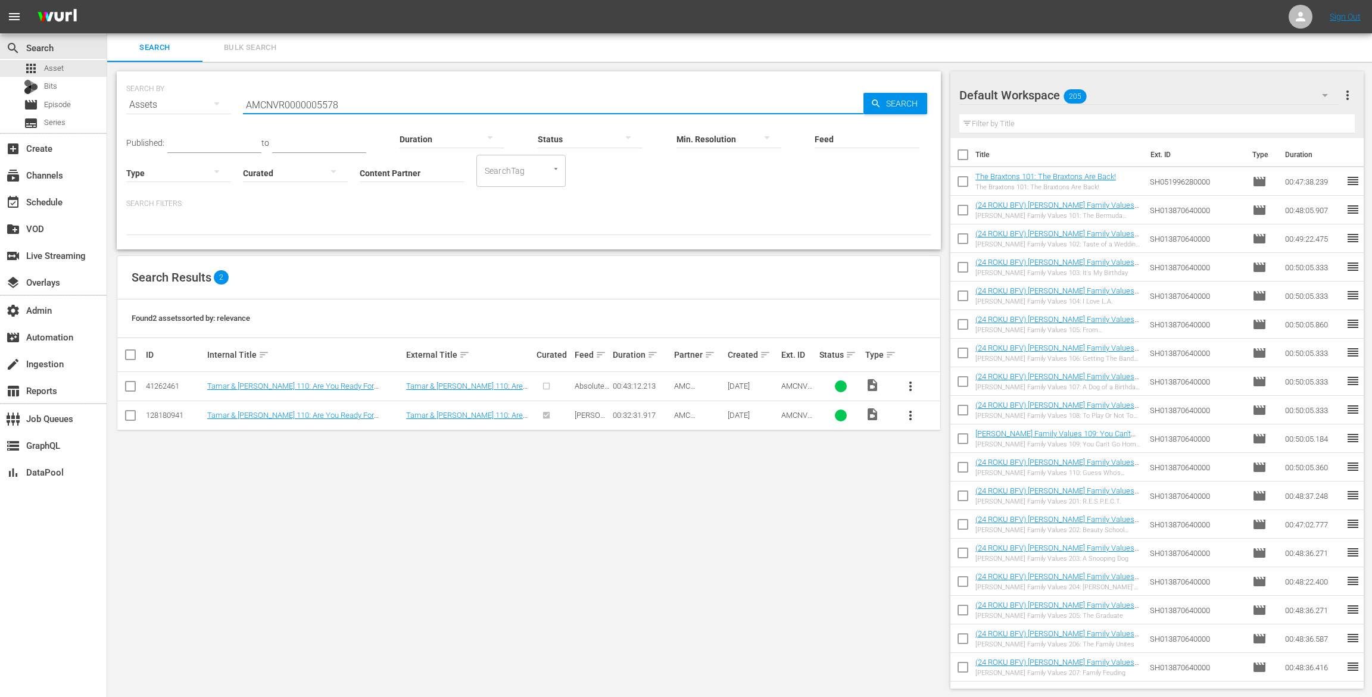
type input "AMCNVR0000005578"
click at [912, 414] on span "more_vert" at bounding box center [910, 416] width 14 height 14
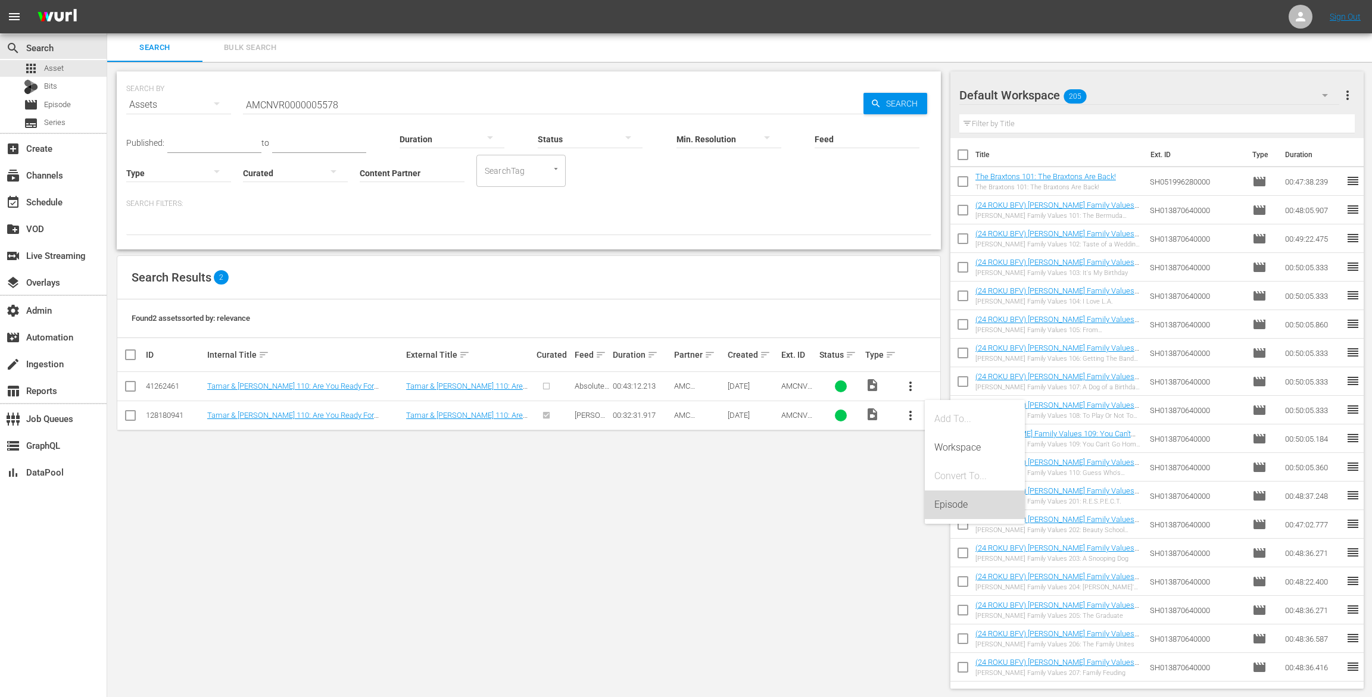
click at [958, 509] on div "Episode" at bounding box center [974, 505] width 81 height 29
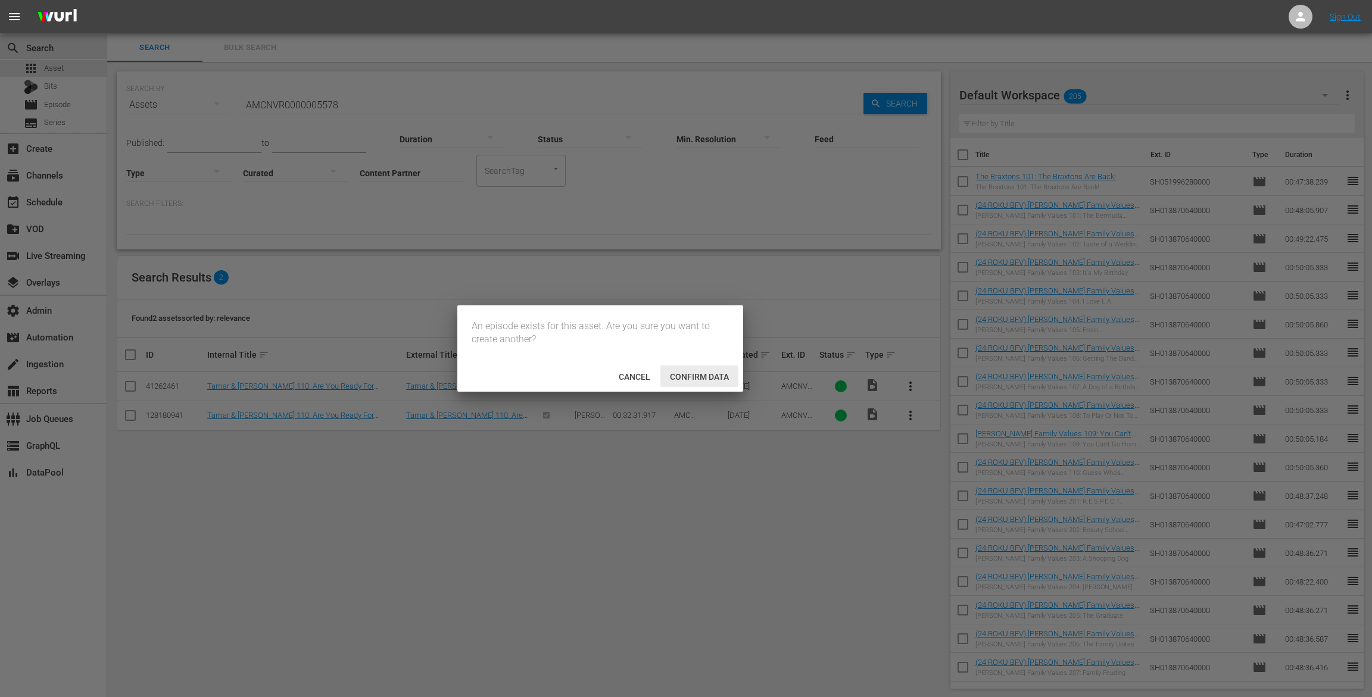
click at [678, 372] on span "Confirm data" at bounding box center [699, 377] width 78 height 10
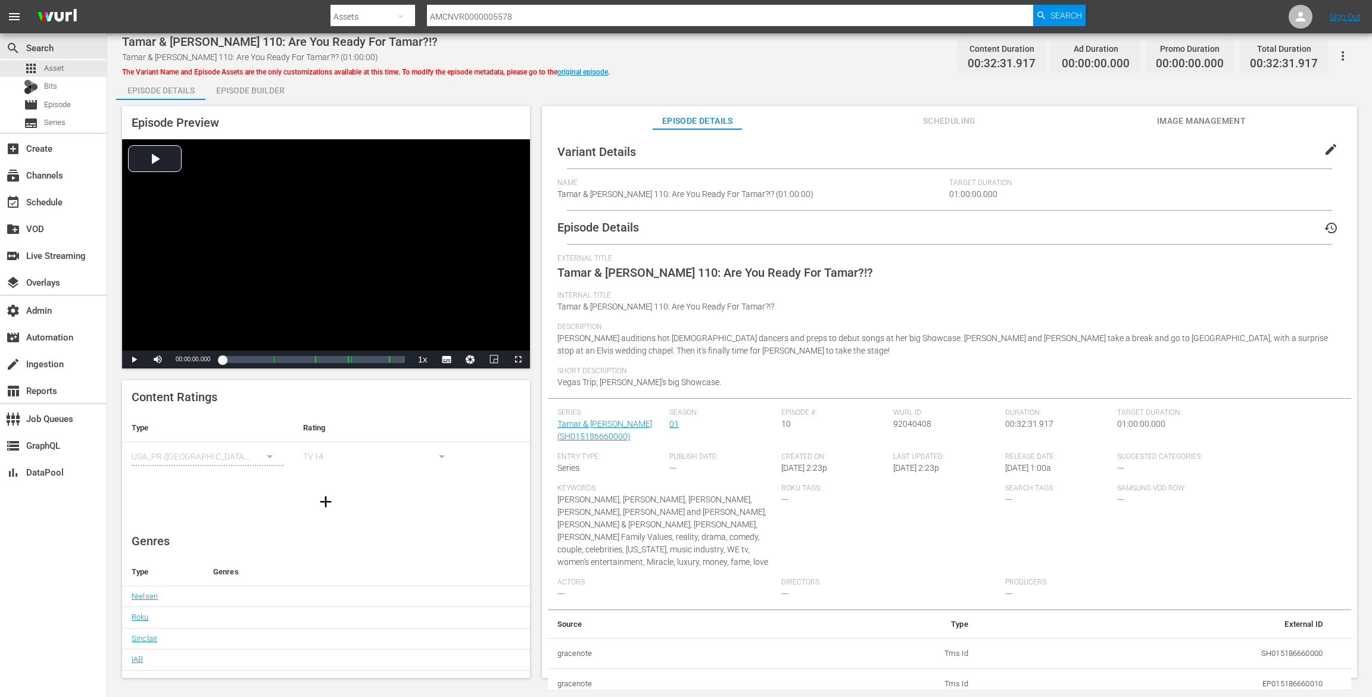
click at [1346, 52] on icon "button" at bounding box center [1343, 56] width 14 height 14
click at [1232, 52] on div "Add Episode to Workspace" at bounding box center [1274, 60] width 148 height 29
click at [263, 83] on div "Episode Builder" at bounding box center [249, 90] width 89 height 29
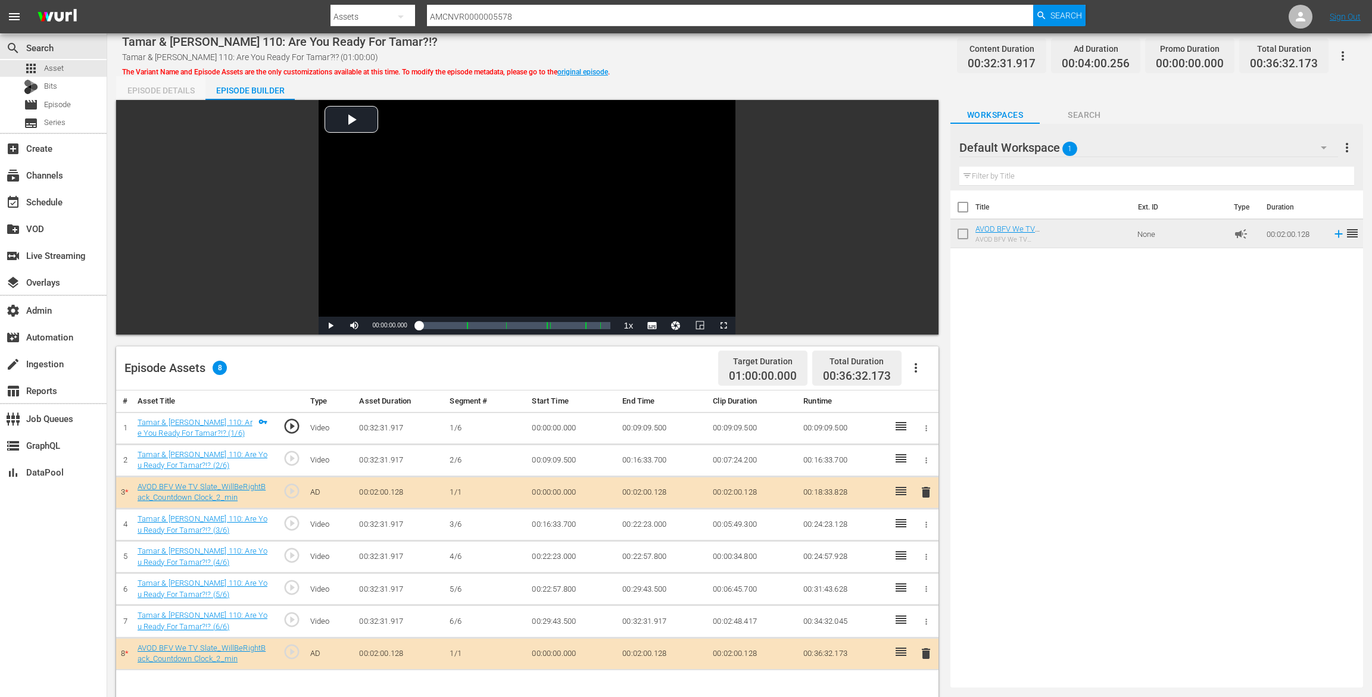
click at [157, 93] on div "Episode Details" at bounding box center [160, 90] width 89 height 29
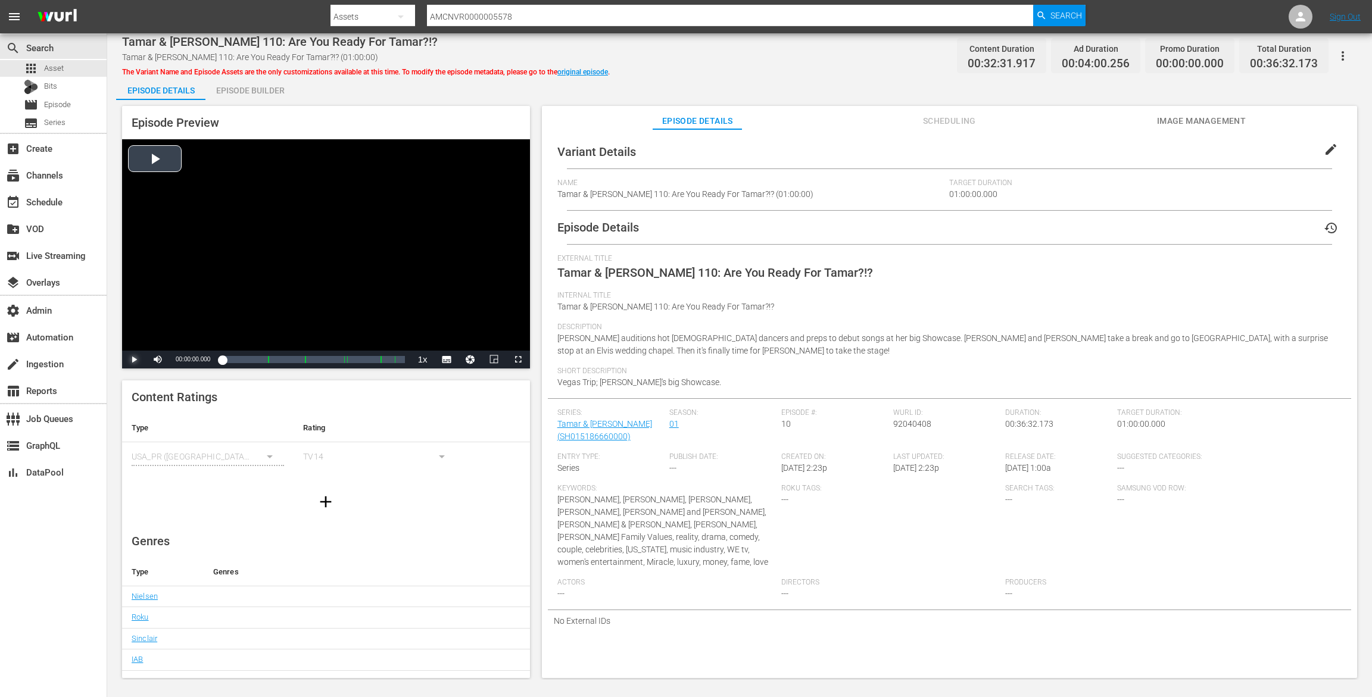
click at [134, 360] on span "Video Player" at bounding box center [134, 360] width 0 height 0
click at [1328, 137] on button "edit" at bounding box center [1331, 149] width 29 height 29
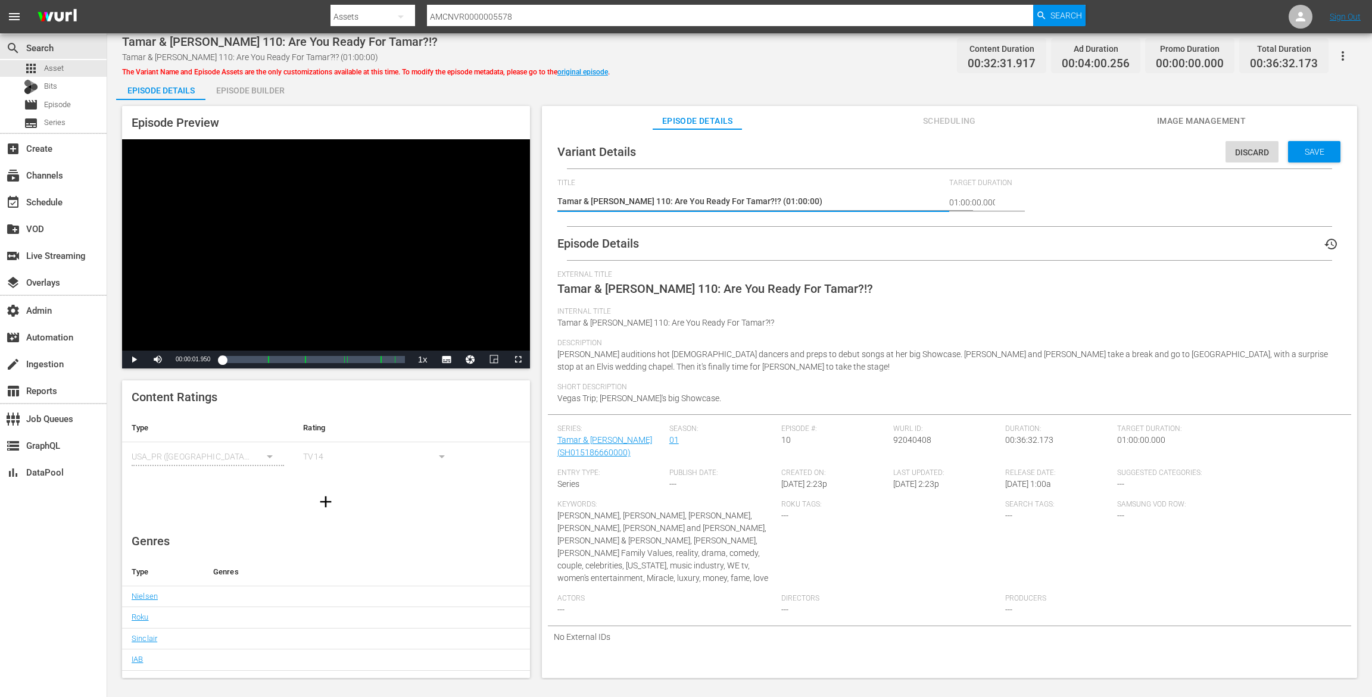
drag, startPoint x: 785, startPoint y: 202, endPoint x: 740, endPoint y: 199, distance: 44.8
click at [739, 200] on textarea "Tamar & Vince 110: Are You Ready For Tamar?!? (01:00:00)" at bounding box center [750, 202] width 386 height 14
type textarea "Tamar & Vince 110: Are You Ready For Tamar?!? NE"
type textarea "Tamar & Vince 110: Are You Ready For Tamar?!? NEW"
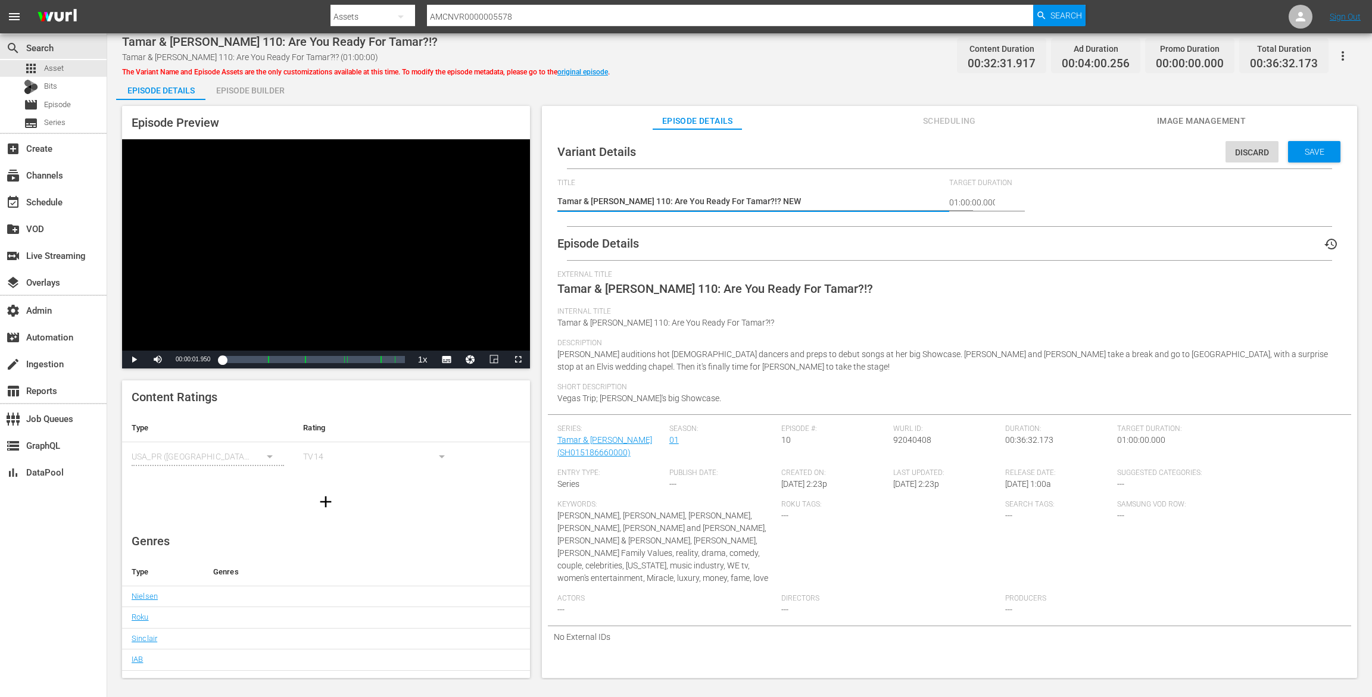
click at [557, 203] on textarea "Tamar & Vince 110: Are You Ready For Tamar?!? (01:00:00)" at bounding box center [750, 202] width 386 height 14
type textarea "(Tamar & Vince 110: Are You Ready For Tamar?!? NEW"
type textarea "(2Tamar & Vince 110: Are You Ready For Tamar?!? NEW"
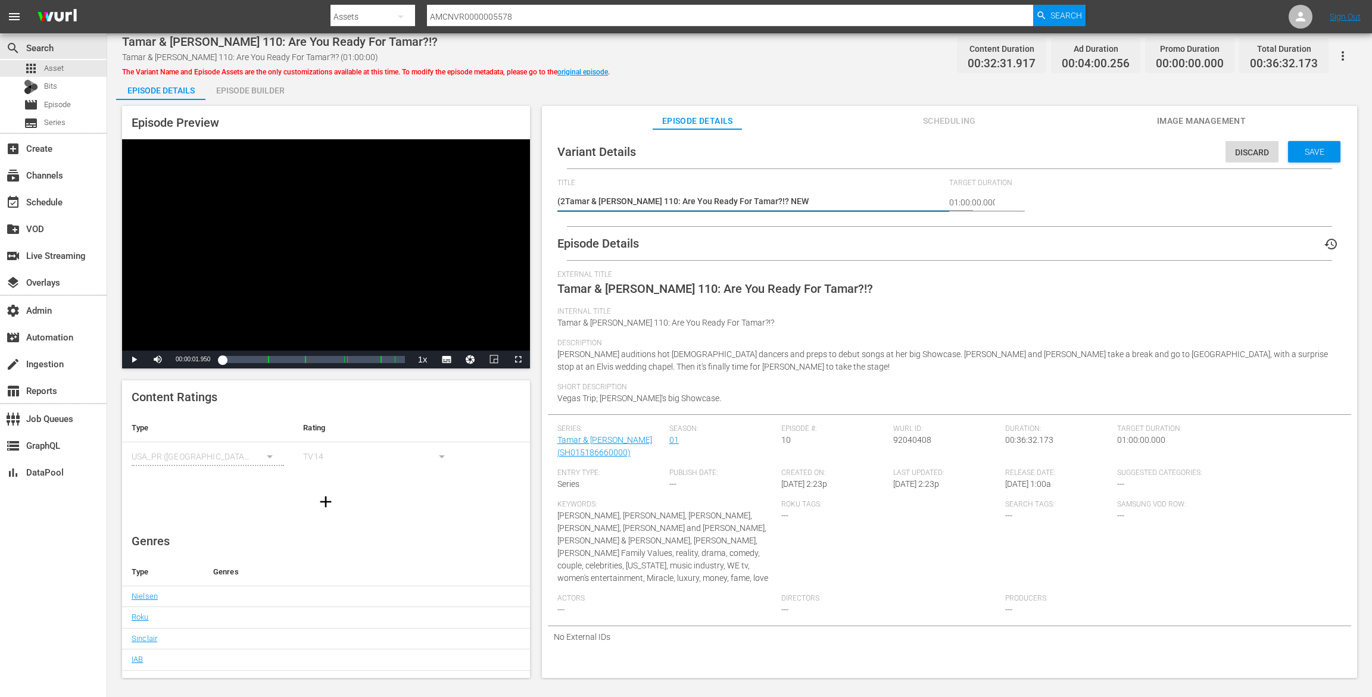
type textarea "(24Tamar & Vince 110: Are You Ready For Tamar?!? NEW"
type textarea "(24 Tamar & Vince 110: Are You Ready For Tamar?!? NEW"
type textarea "(24 RTamar & Vince 110: Are You Ready For Tamar?!? NEW"
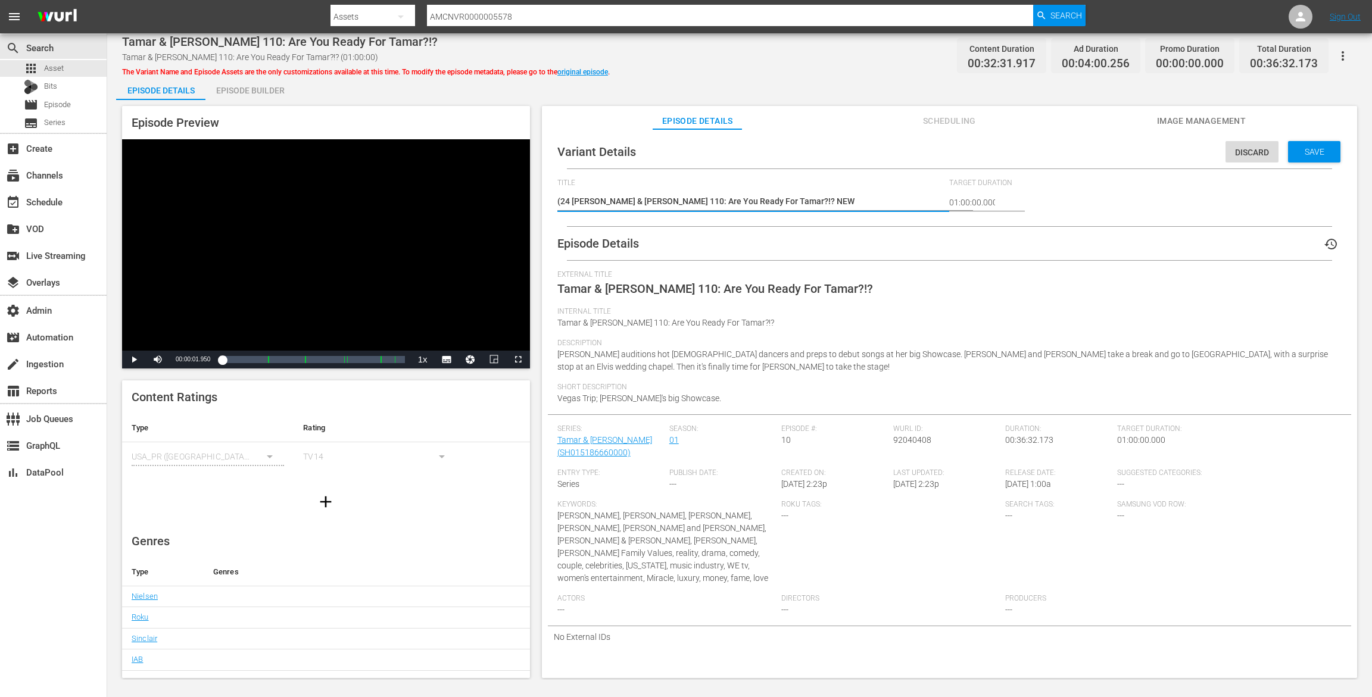
type textarea "(24 RTamar & Vince 110: Are You Ready For Tamar?!? NEW"
type textarea "(24 ROTamar & Vince 110: Are You Ready For Tamar?!? NEW"
type textarea "(24 ROKTamar & Vince 110: Are You Ready For Tamar?!? NEW"
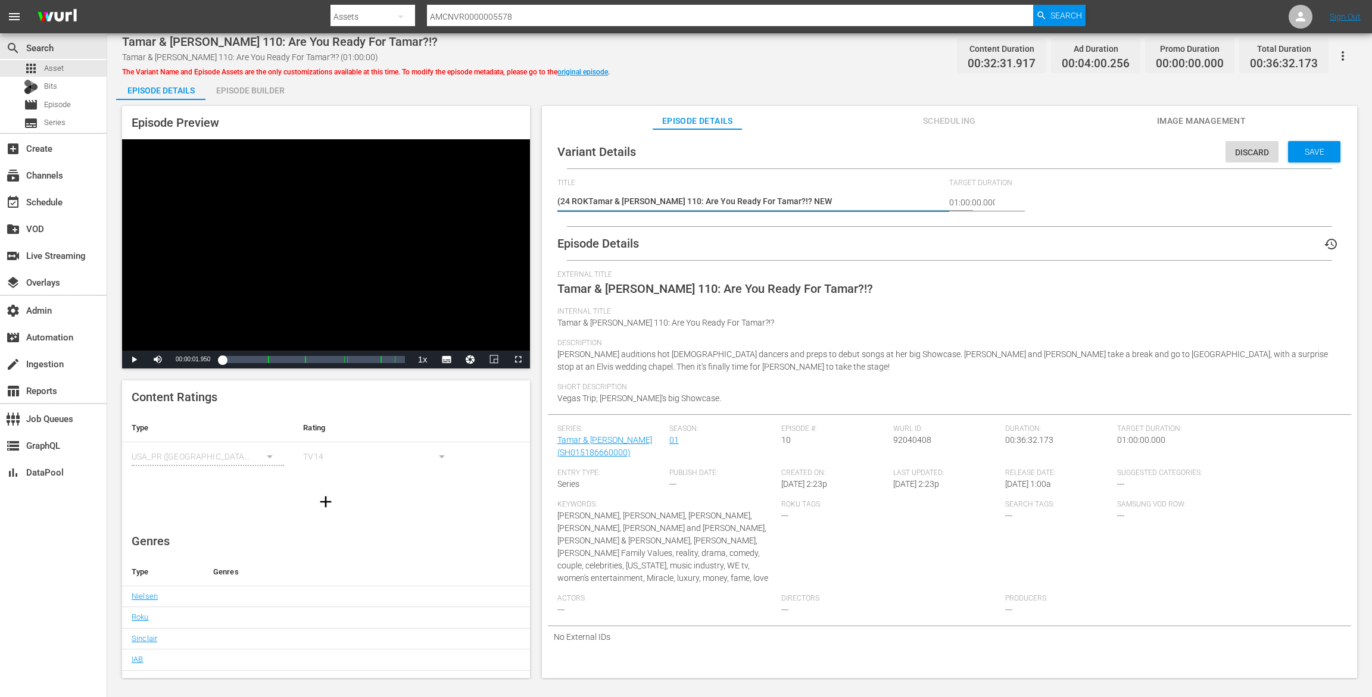
type textarea "(24 ROKUTamar & Vince 110: Are You Ready For Tamar?!? NEW"
type textarea "(24 ROKU Tamar & Vince 110: Are You Ready For Tamar?!? NEW"
type textarea "(24 ROKU BTamar & Vince 110: Are You Ready For Tamar?!? NEW"
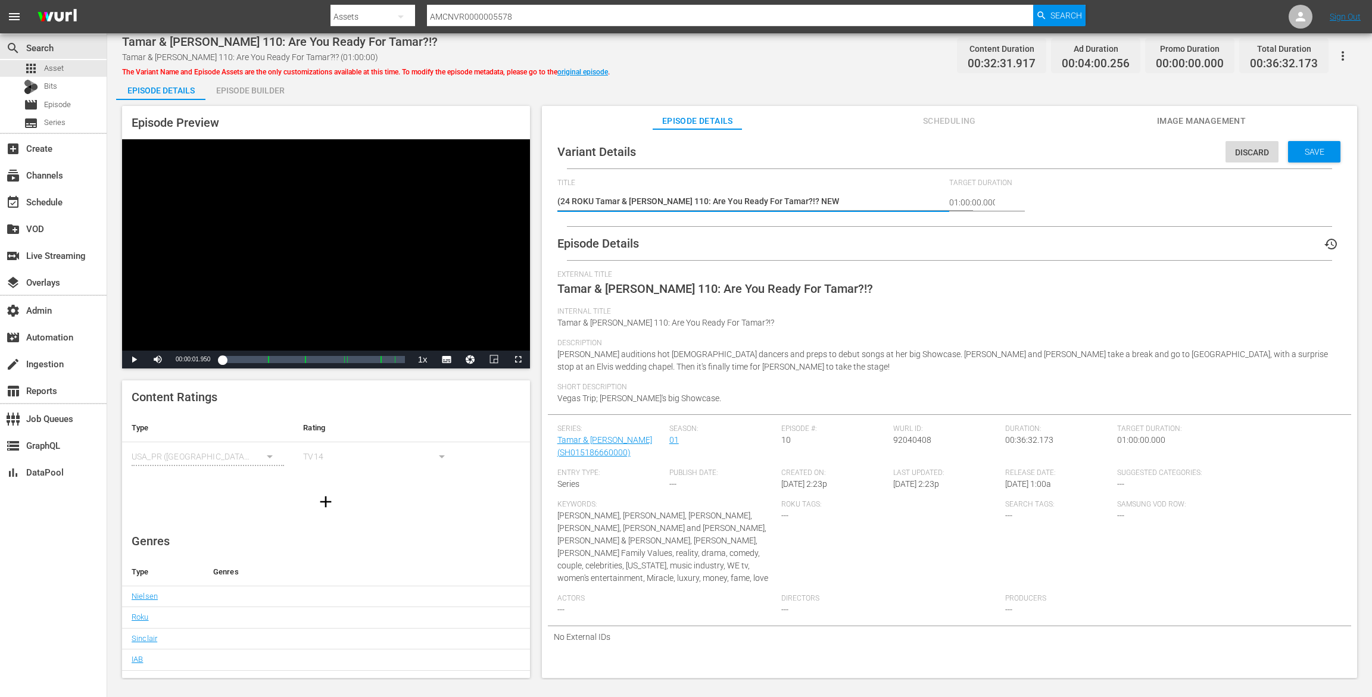
type textarea "(24 ROKU BTamar & Vince 110: Are You Ready For Tamar?!? NEW"
type textarea "(24 ROKU BRTamar & Vince 110: Are You Ready For Tamar?!? NEW"
type textarea "(24 ROKU Tamar & Vince 110: Are You Ready For Tamar?!? NEW"
type textarea "(24 ROKU BTamar & Vince 110: Are You Ready For Tamar?!? NEW"
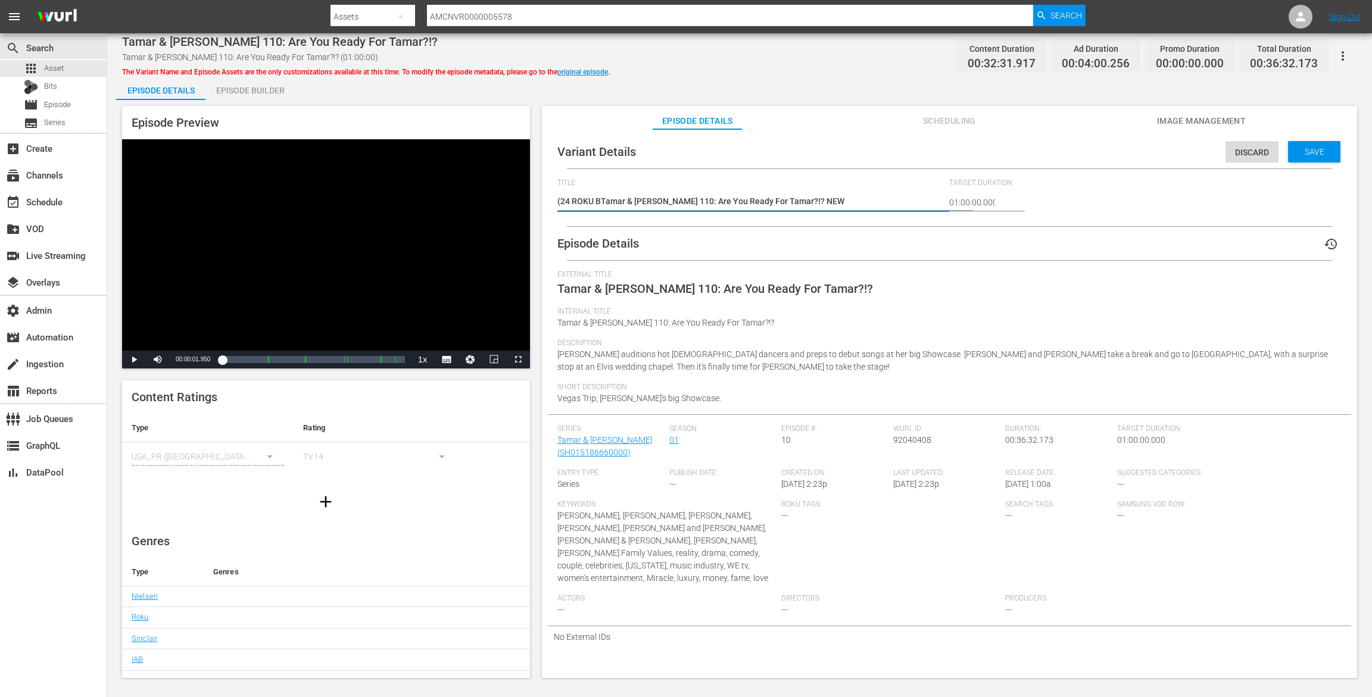
type textarea "(24 ROKU BFTamar & Vince 110: Are You Ready For Tamar?!? NEW"
type textarea "(24 ROKU BFVTamar & Vince 110: Are You Ready For Tamar?!? NEW"
type textarea "(24 ROKU BFV)Tamar & Vince 110: Are You Ready For Tamar?!? NEW"
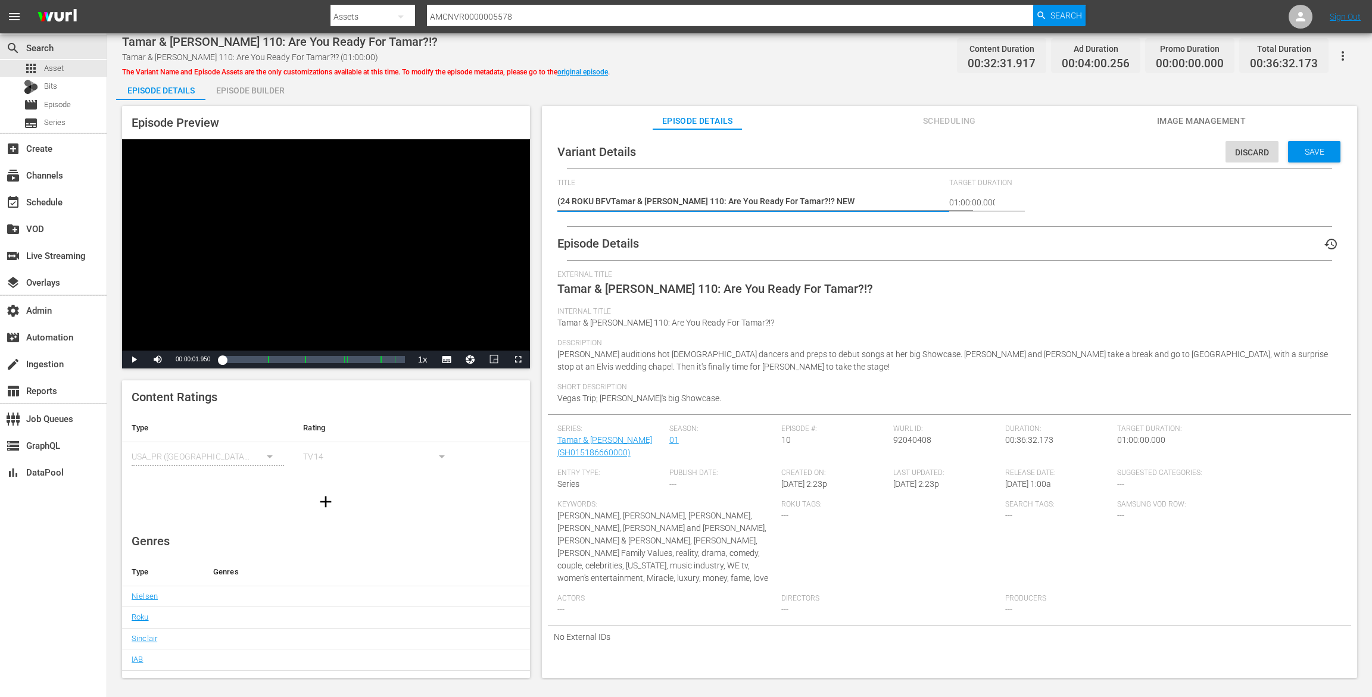
type textarea "(24 ROKU BFV)Tamar & Vince 110: Are You Ready For Tamar?!? NEW"
type textarea "(24 ROKU BFV) Tamar & Vince 110: Are You Ready For Tamar?!? NEW"
click at [1299, 156] on span "Save" at bounding box center [1314, 152] width 39 height 10
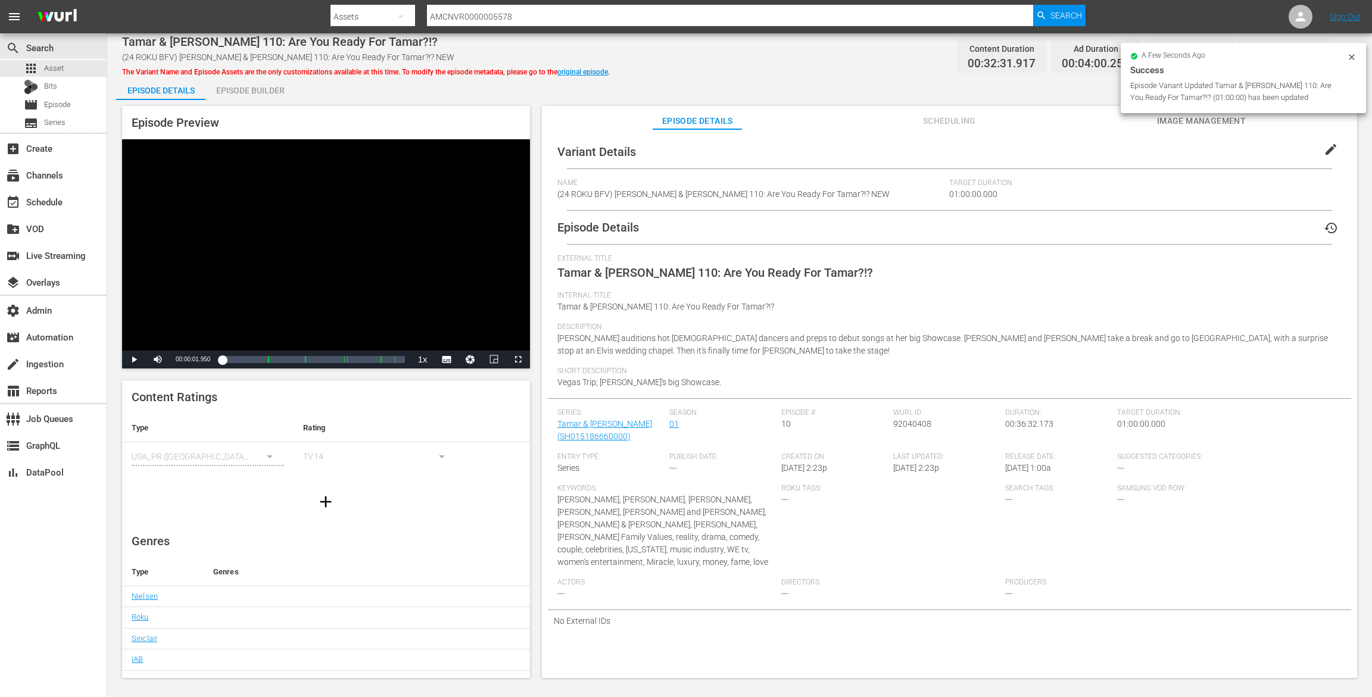
click at [1349, 55] on icon at bounding box center [1352, 57] width 10 height 10
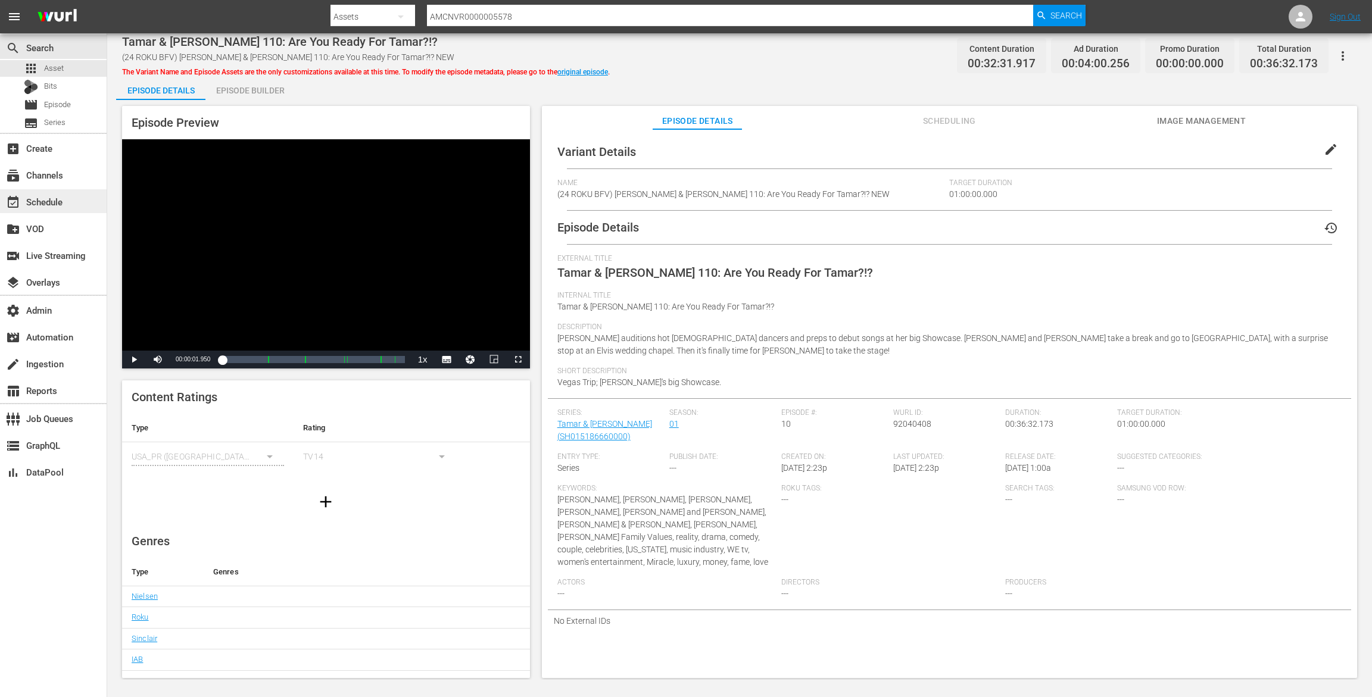
click at [57, 205] on div "event_available Schedule" at bounding box center [33, 200] width 67 height 11
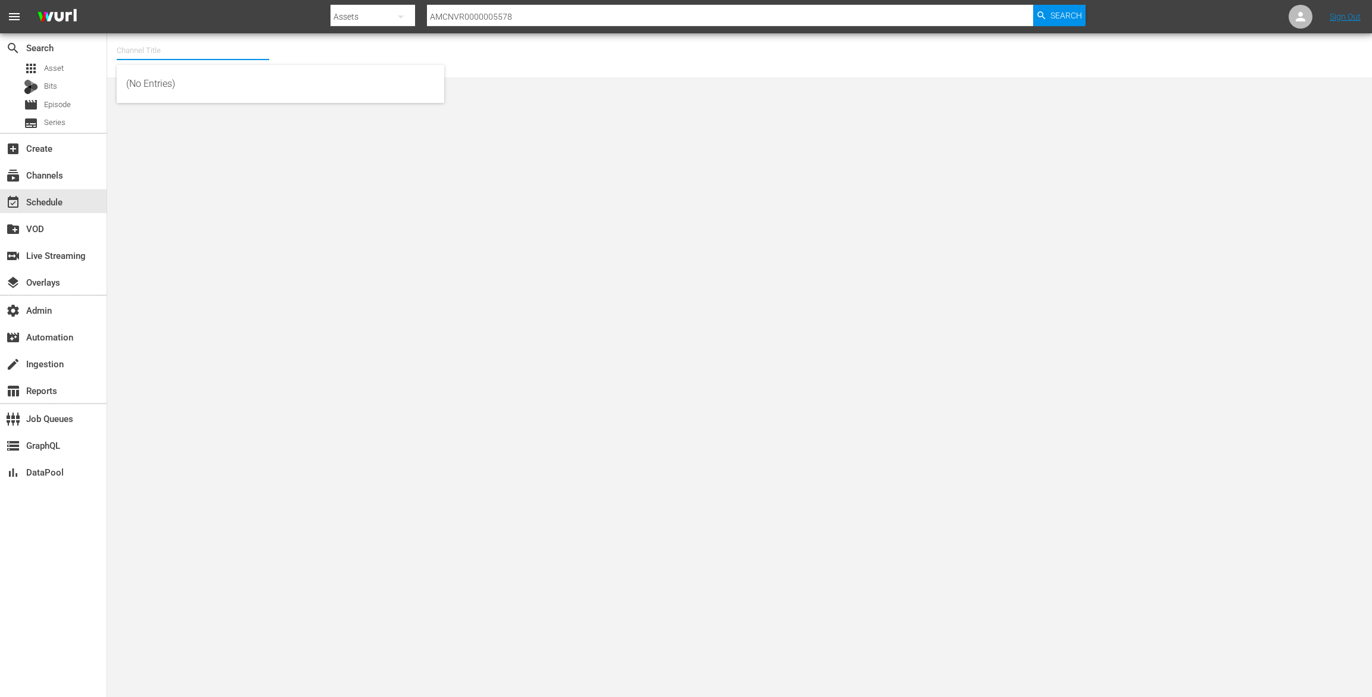
click at [183, 54] on input "text" at bounding box center [193, 50] width 152 height 29
click at [166, 84] on div "Braxton Family Values We TV - Roku (2072 - amc_networks_braxtonfamilyvalueswetv…" at bounding box center [280, 84] width 308 height 29
type input "Braxton Family Values We TV - Roku (2072 - amc_networks_braxtonfamilyvalueswetv…"
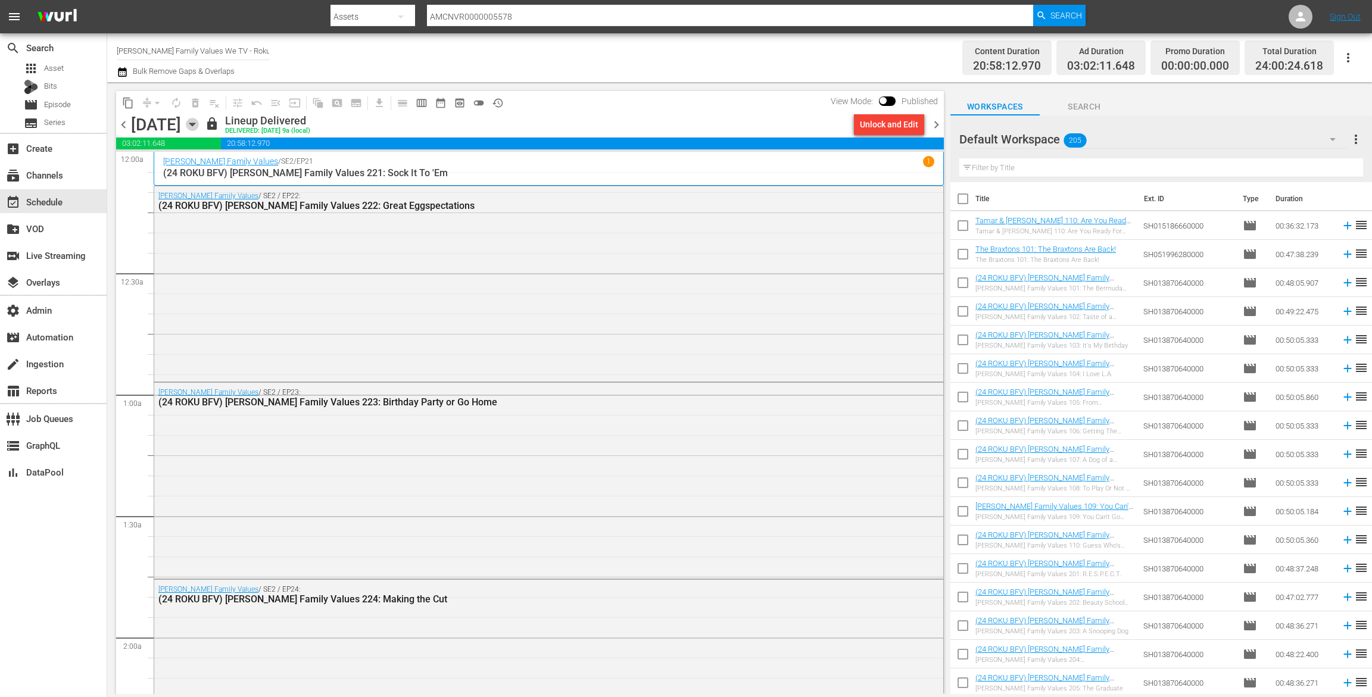
click at [195, 123] on icon "button" at bounding box center [191, 124] width 5 height 3
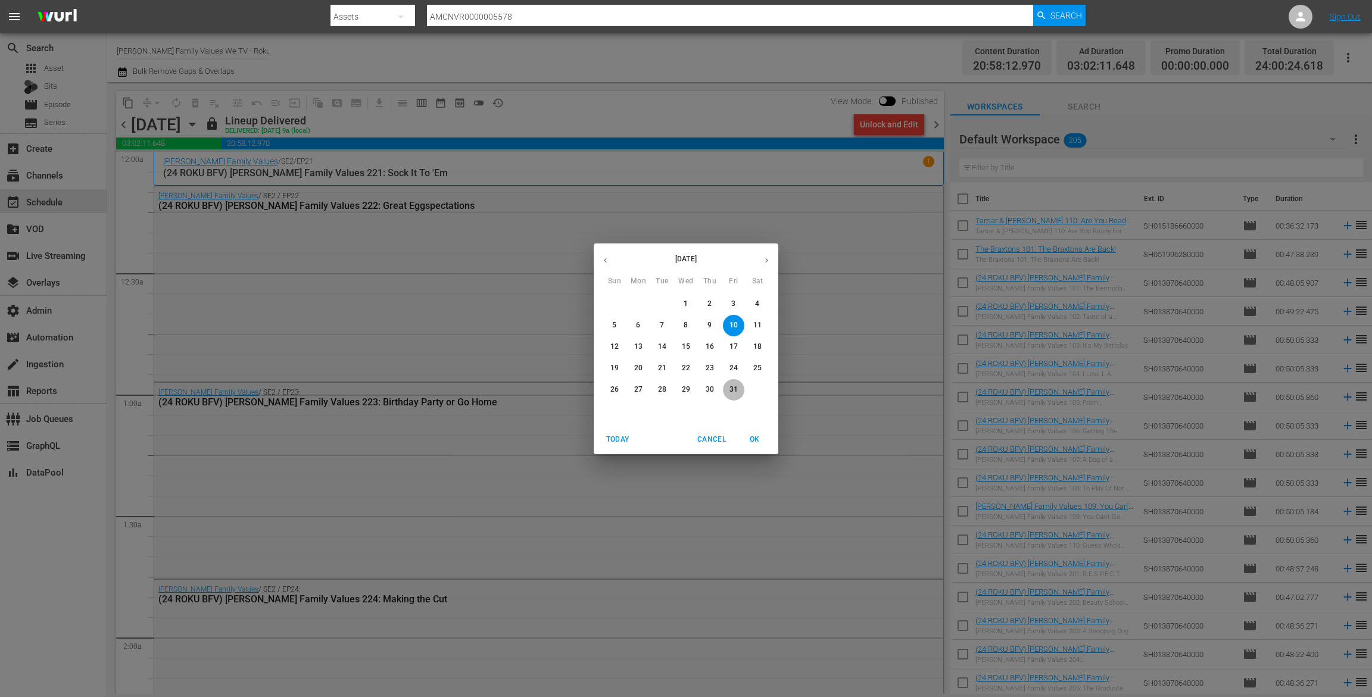
click at [733, 392] on p "31" at bounding box center [733, 390] width 8 height 10
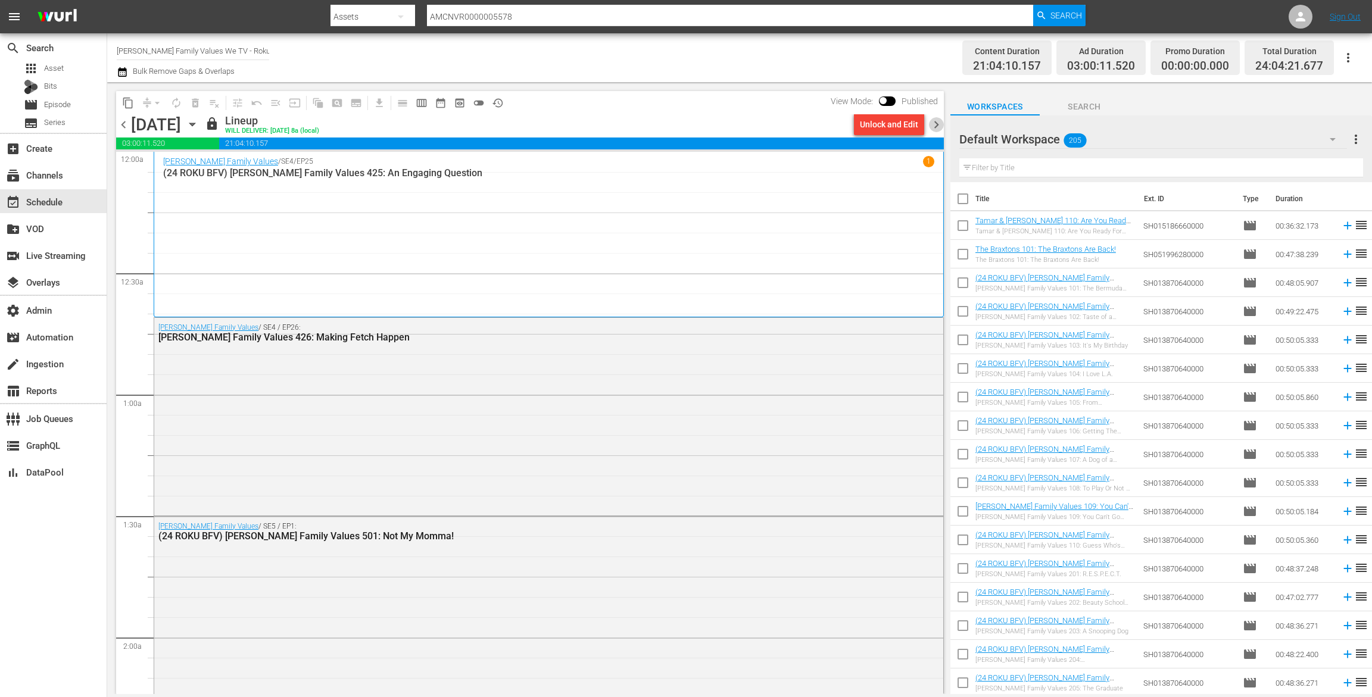
click at [939, 121] on span "chevron_right" at bounding box center [936, 124] width 15 height 15
